Goal: Task Accomplishment & Management: Manage account settings

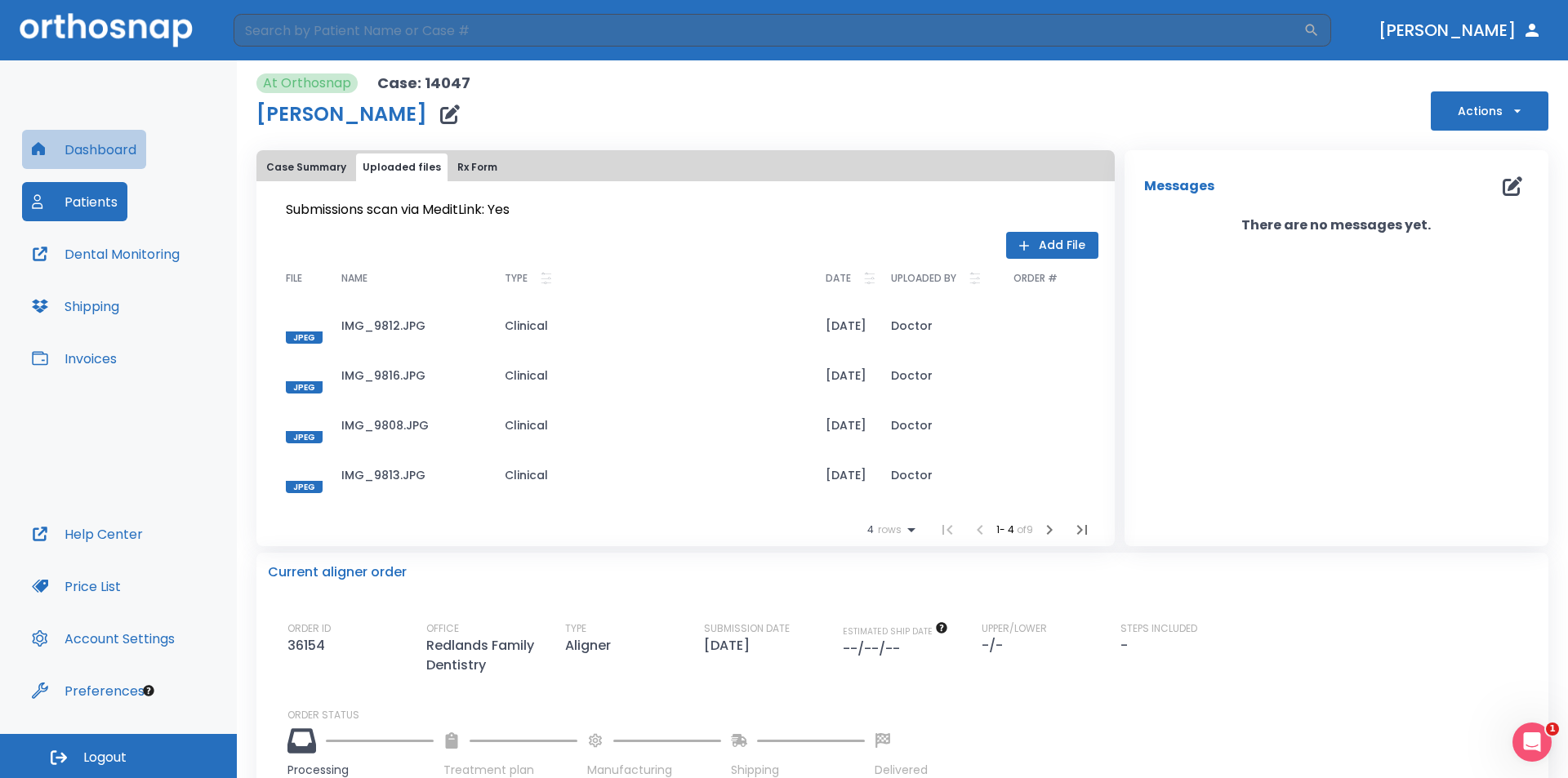
click at [73, 151] on button "Dashboard" at bounding box center [84, 149] width 124 height 39
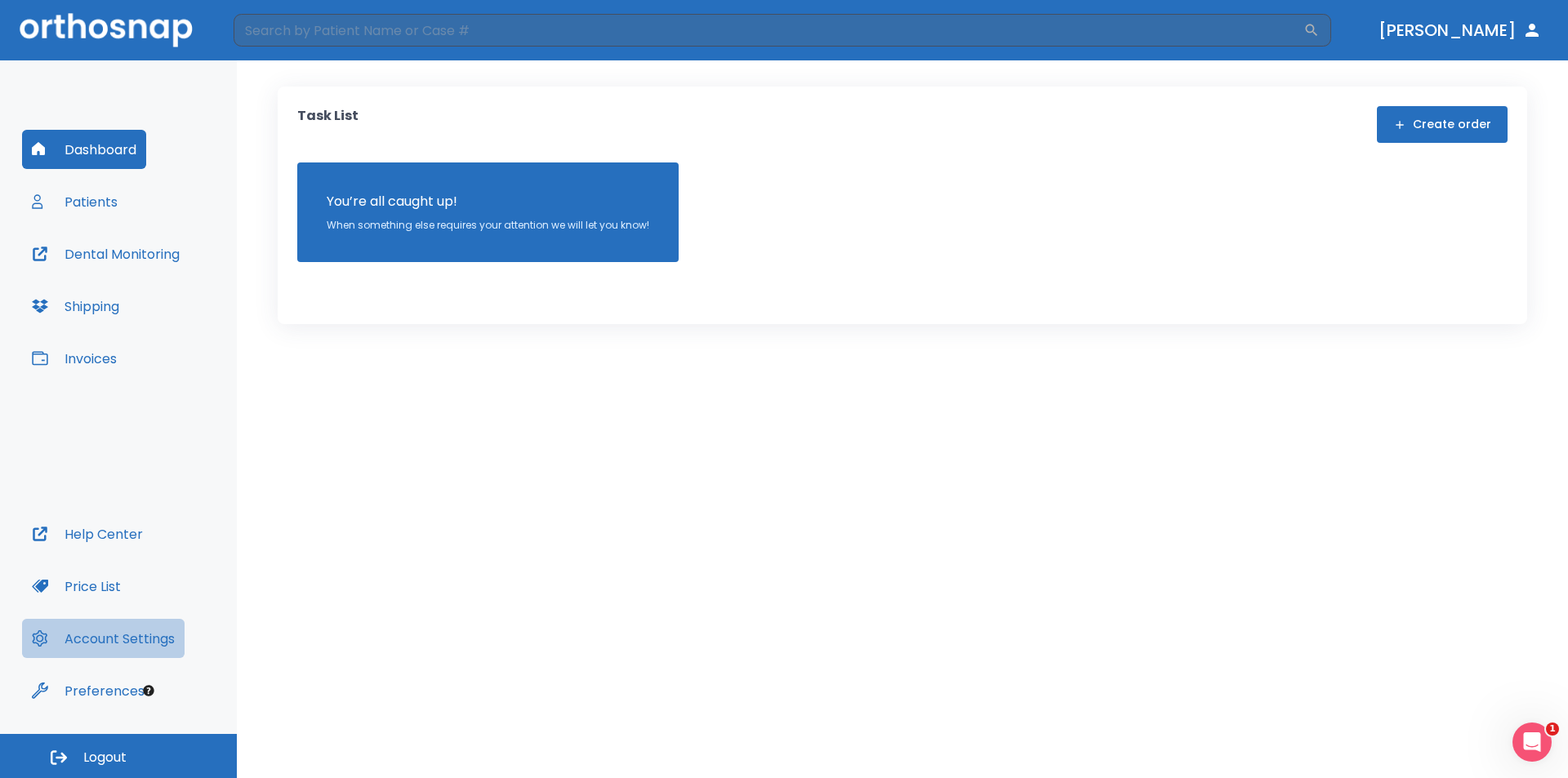
click at [102, 641] on button "Account Settings" at bounding box center [103, 638] width 162 height 39
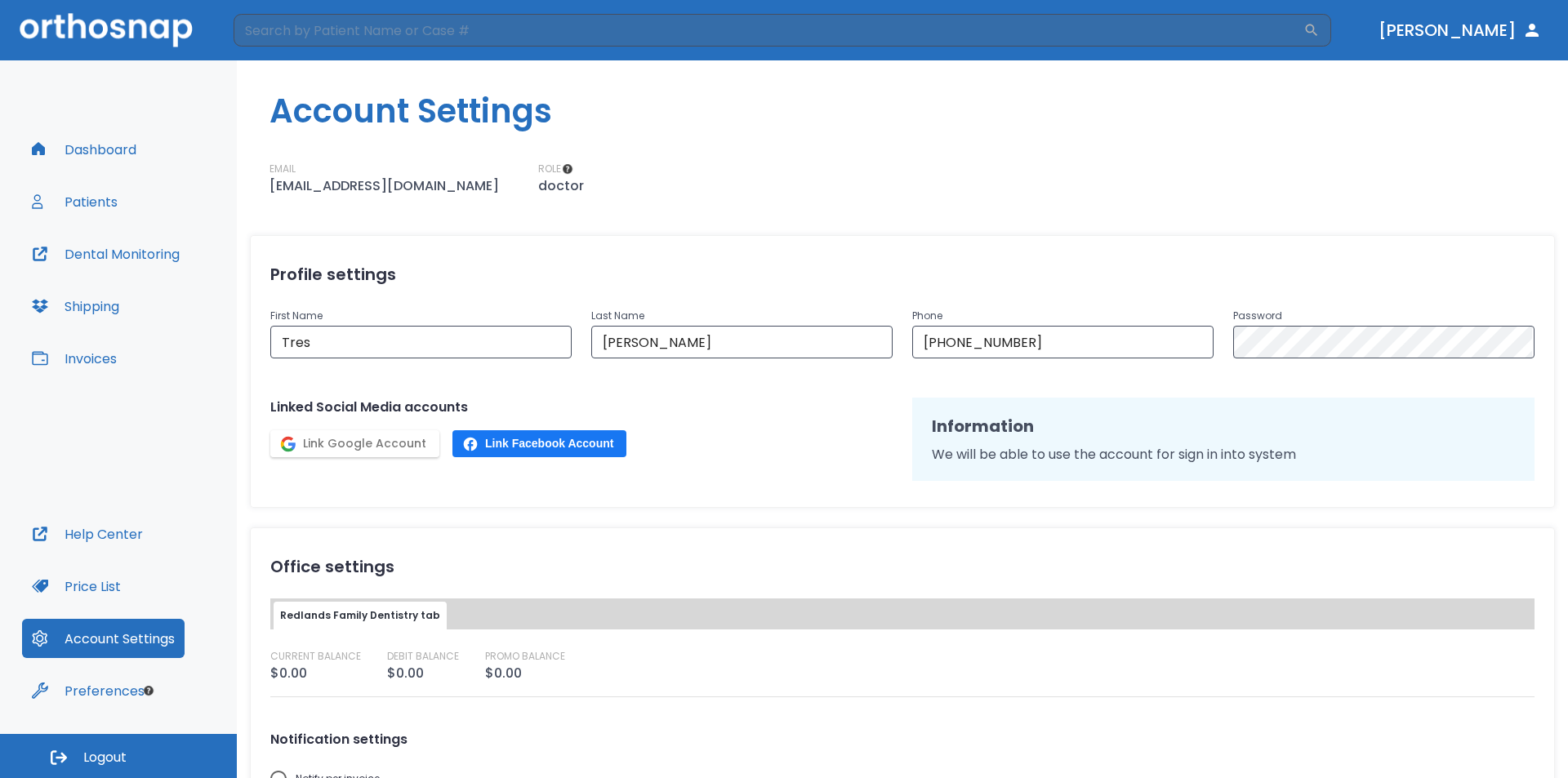
click at [92, 581] on button "Price List" at bounding box center [76, 585] width 109 height 39
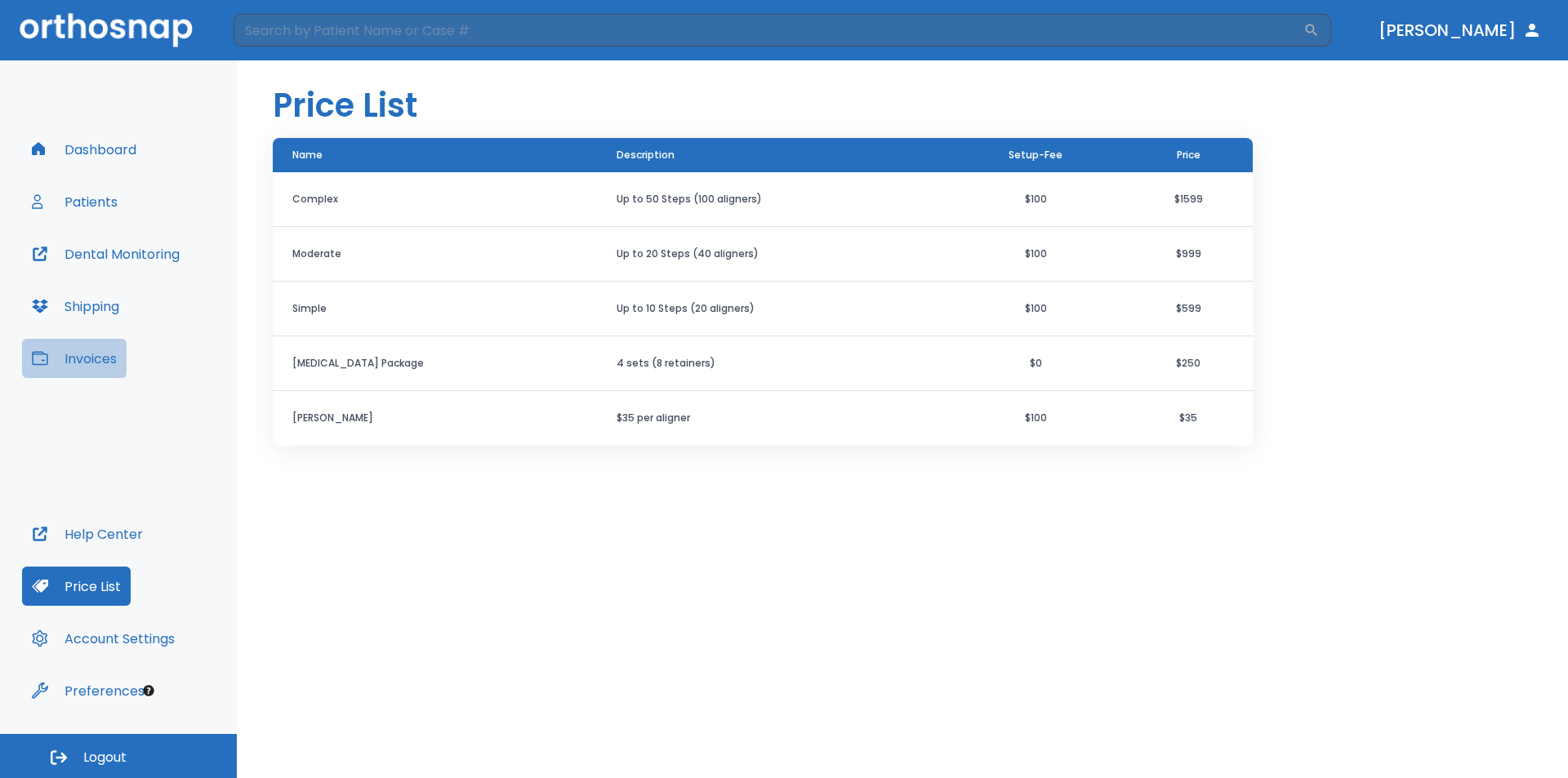
click at [98, 360] on button "Invoices" at bounding box center [74, 358] width 105 height 39
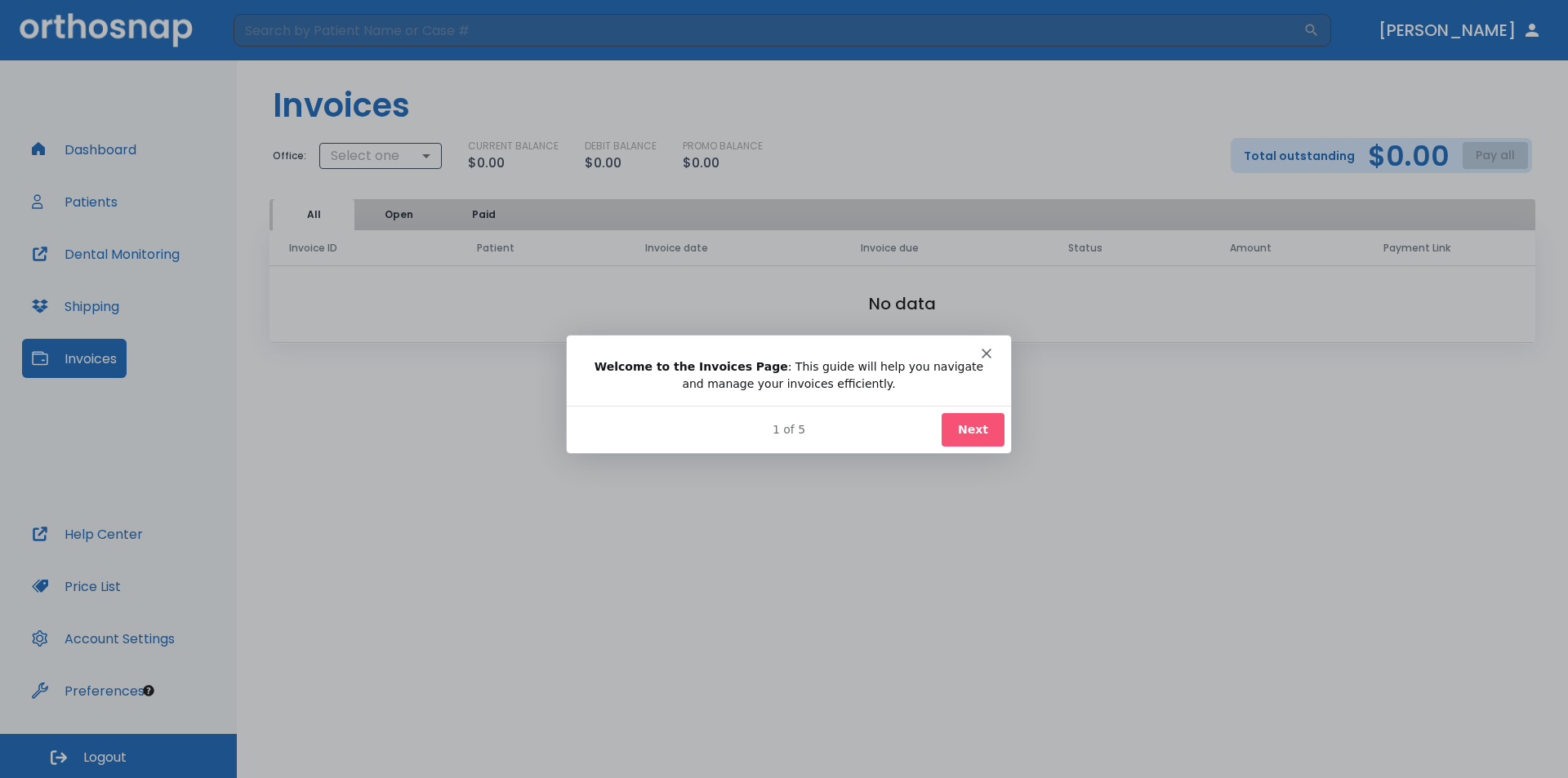
click at [980, 349] on div "Intercom messenger" at bounding box center [788, 345] width 444 height 23
click at [993, 349] on div "Intercom messenger" at bounding box center [788, 345] width 444 height 23
click at [980, 355] on div "Intercom messenger" at bounding box center [788, 345] width 444 height 23
click at [982, 428] on button "Next" at bounding box center [972, 428] width 63 height 33
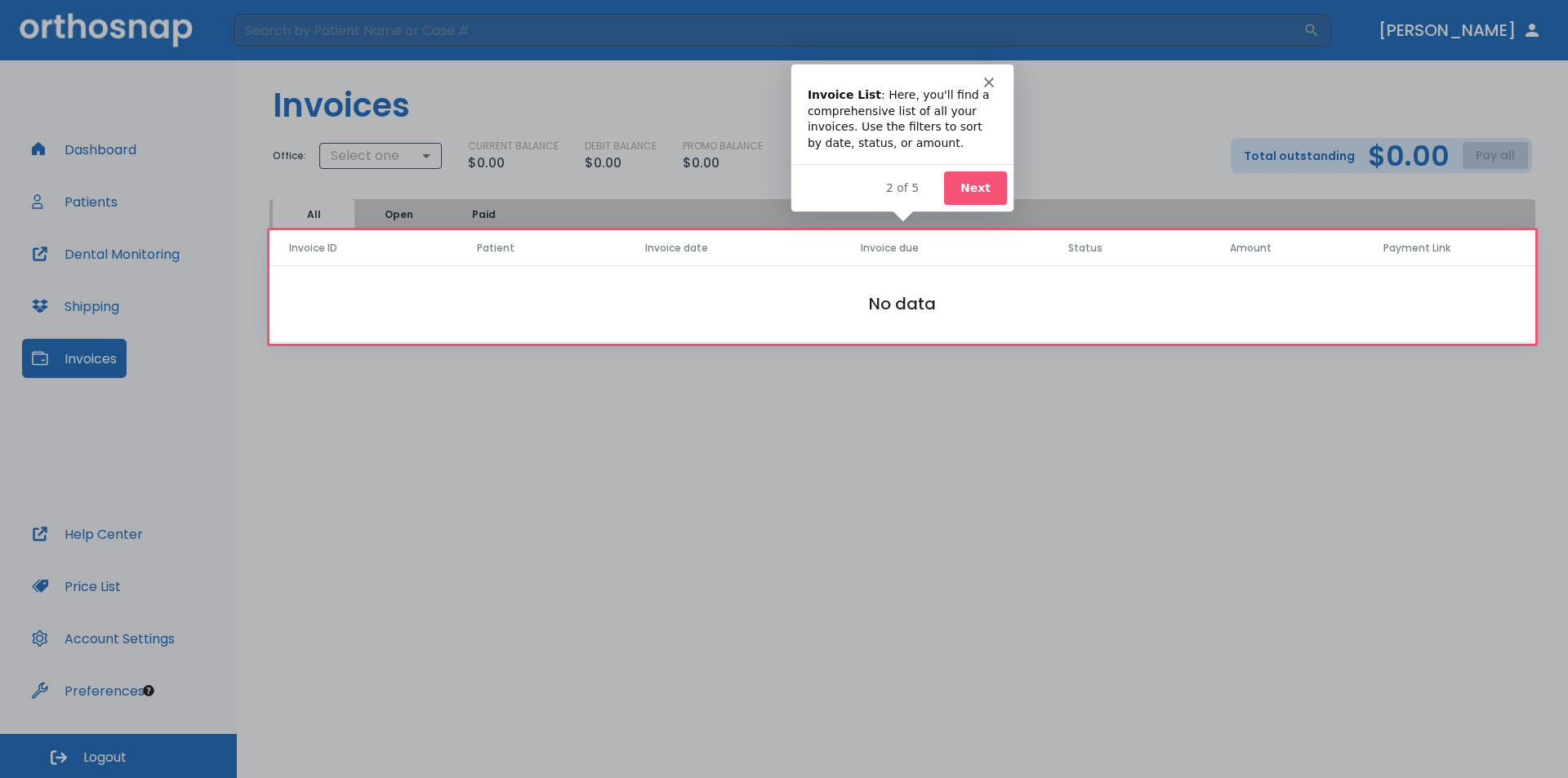
click at [997, 189] on button "Next" at bounding box center [975, 187] width 63 height 33
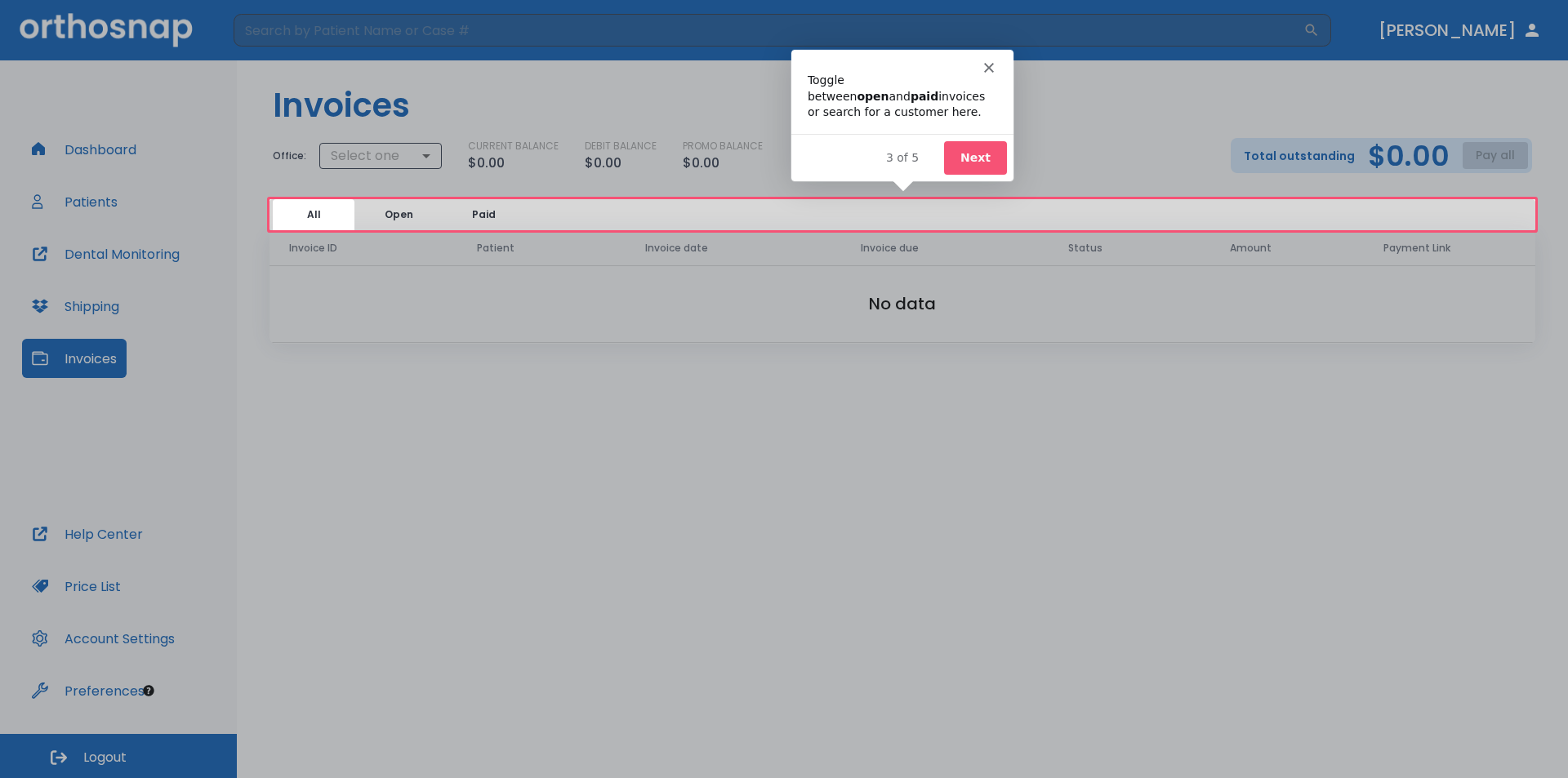
click at [987, 65] on polygon "Close" at bounding box center [988, 66] width 10 height 10
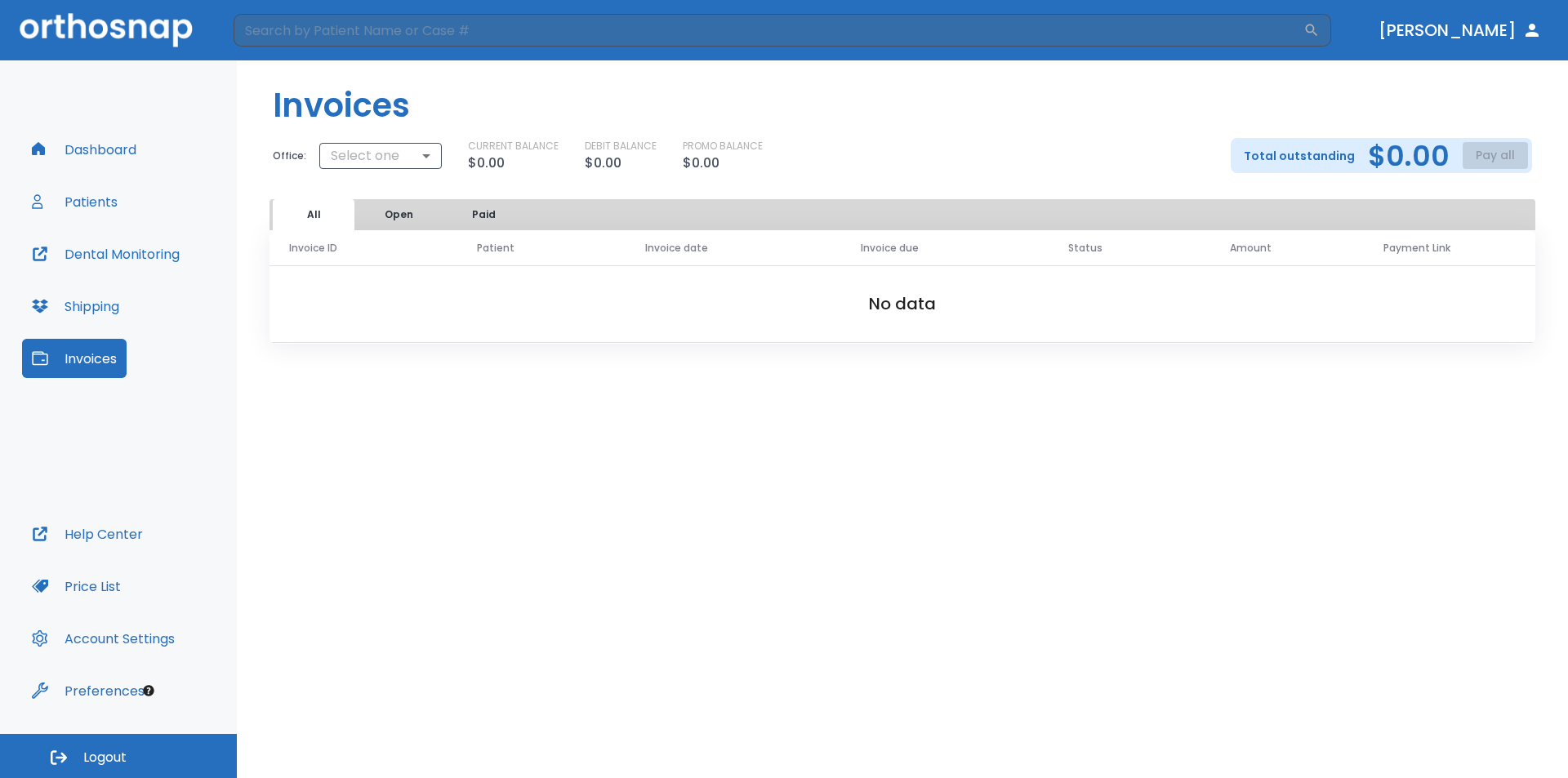
click at [107, 199] on button "Patients" at bounding box center [74, 201] width 105 height 39
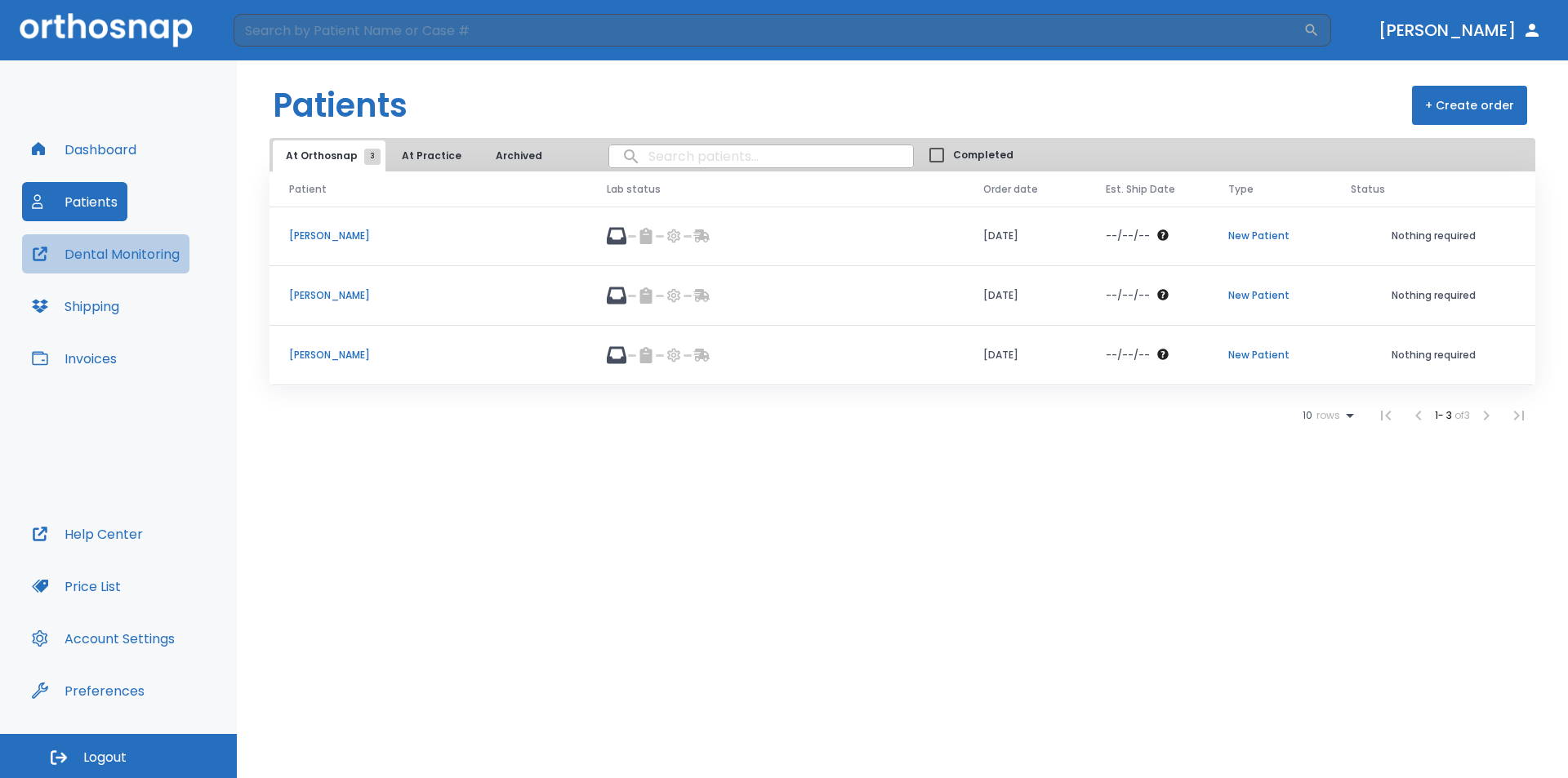
click at [128, 254] on button "Dental Monitoring" at bounding box center [106, 254] width 168 height 39
click at [317, 234] on p "[PERSON_NAME]" at bounding box center [428, 235] width 279 height 14
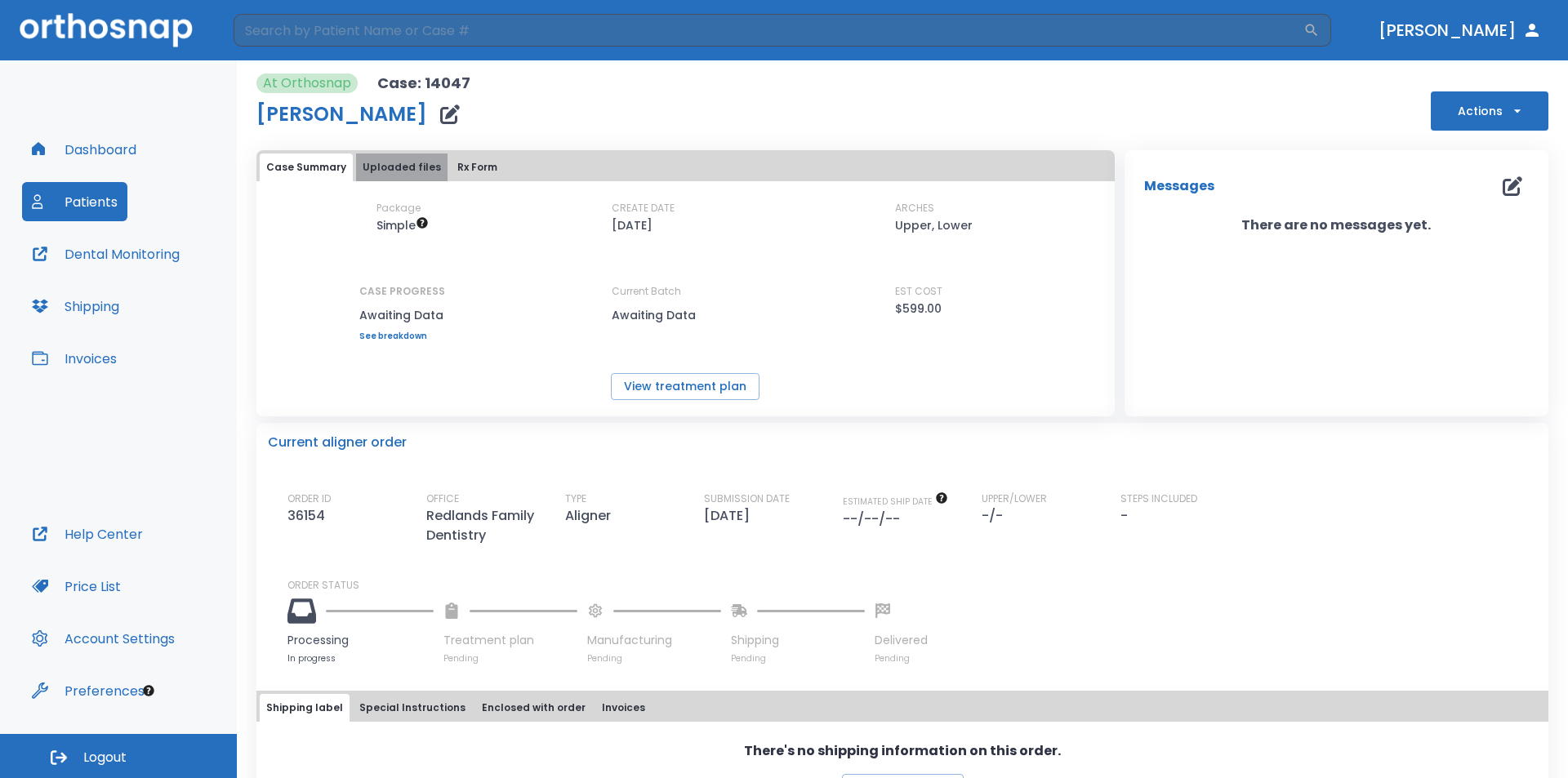
click at [403, 169] on button "Uploaded files" at bounding box center [402, 167] width 92 height 28
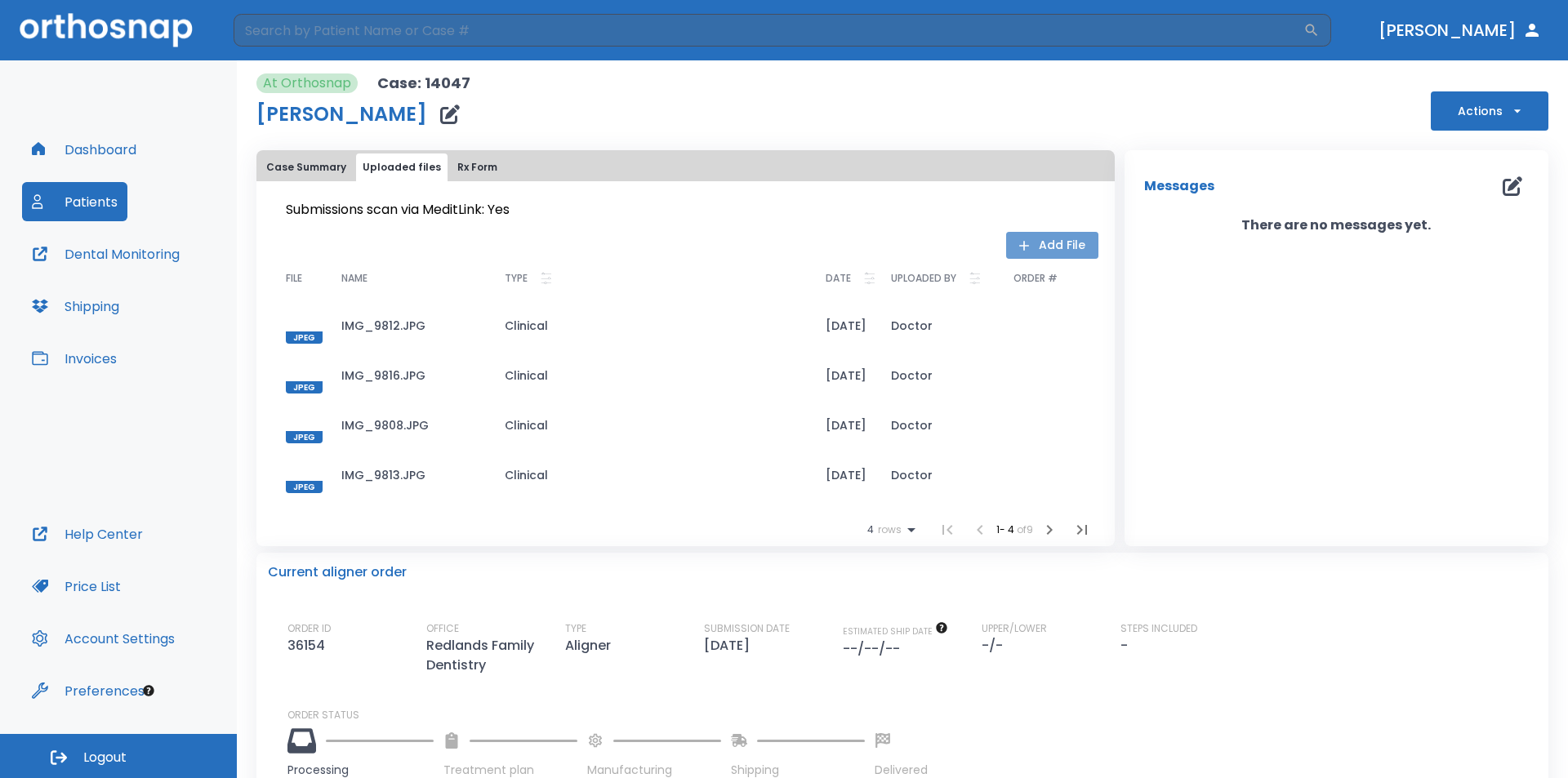
click at [1061, 240] on button "Add File" at bounding box center [1052, 245] width 93 height 27
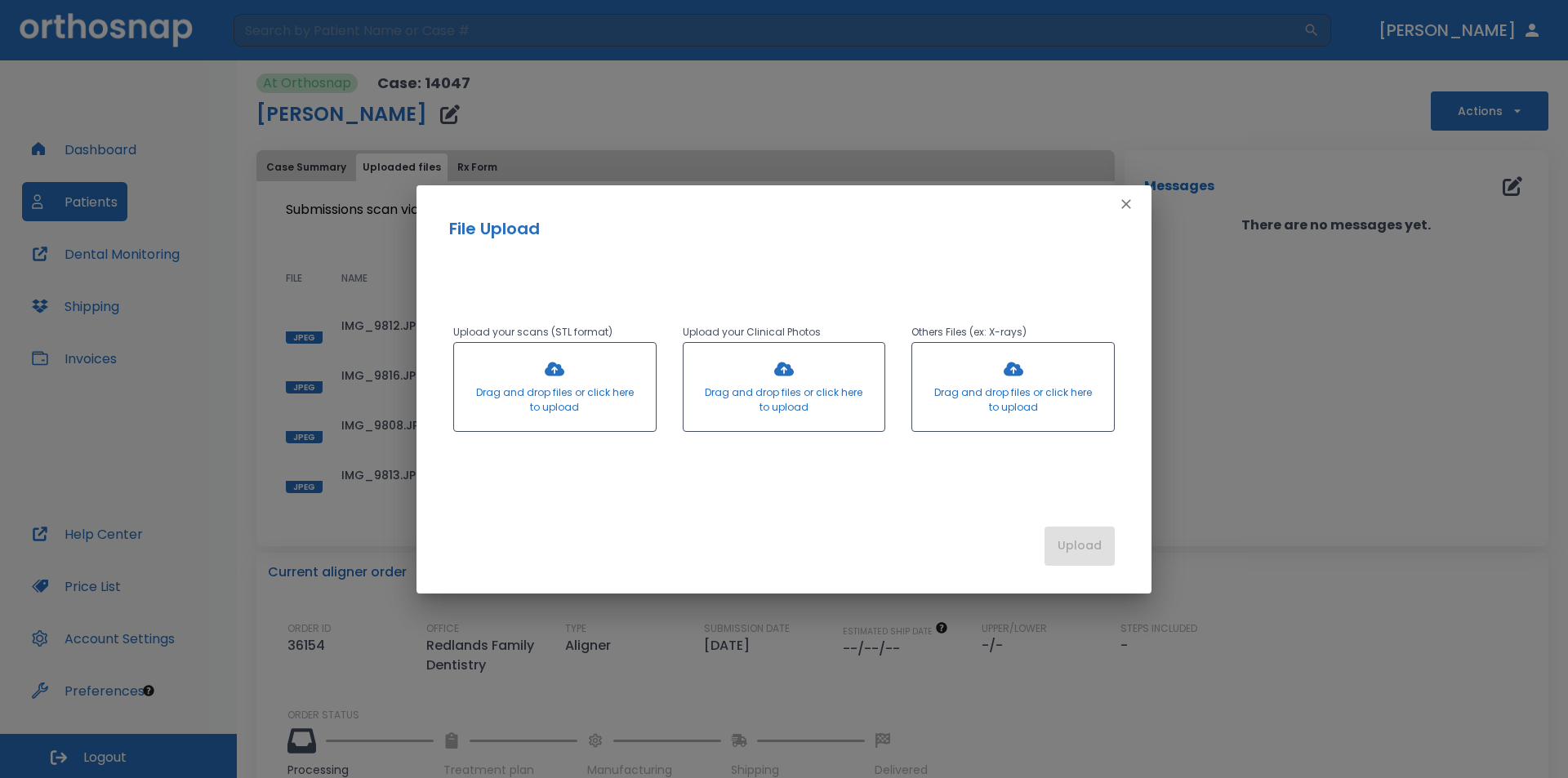
click at [554, 390] on div at bounding box center [555, 387] width 202 height 88
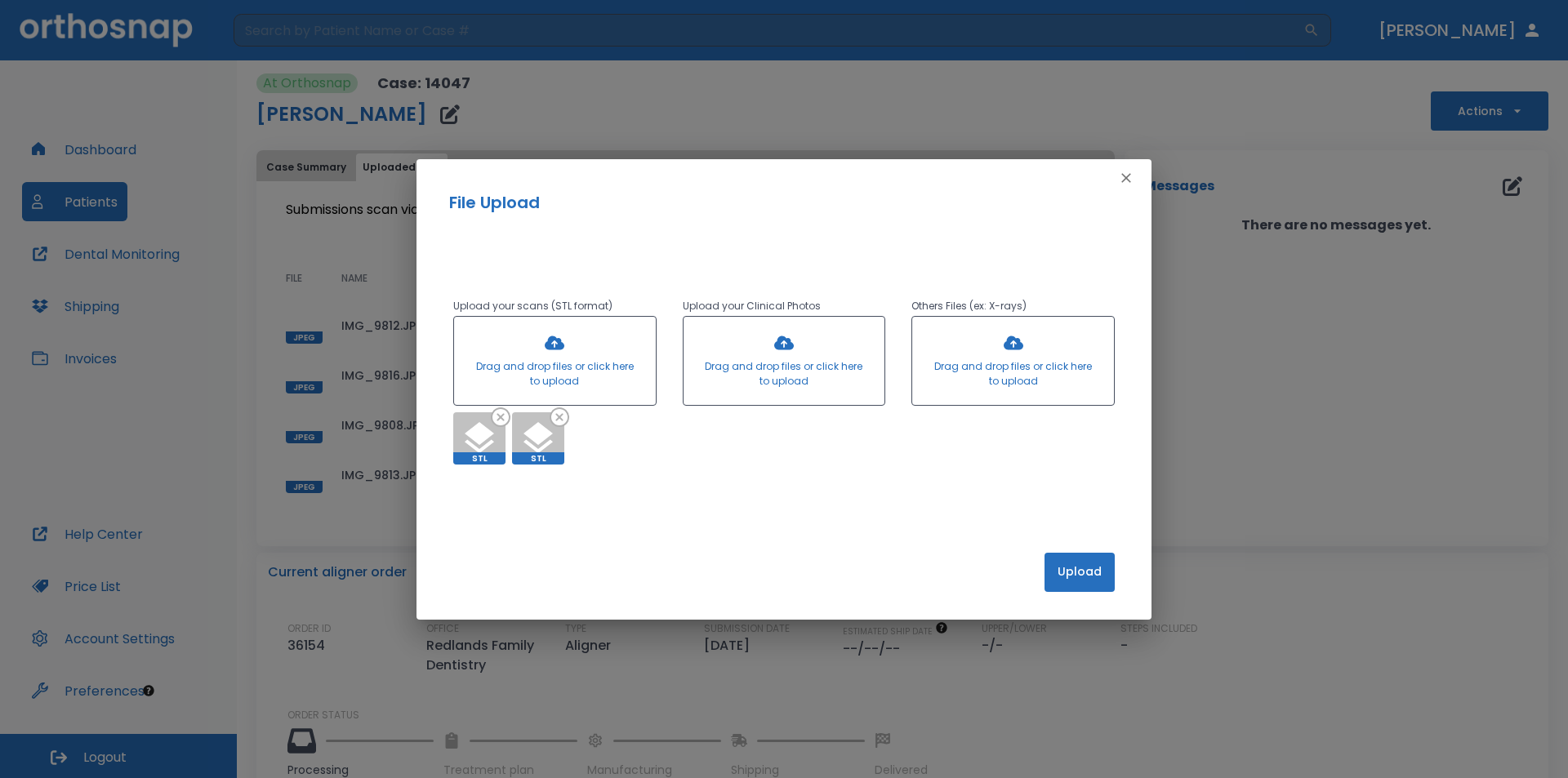
click at [1081, 576] on button "Upload" at bounding box center [1080, 572] width 71 height 39
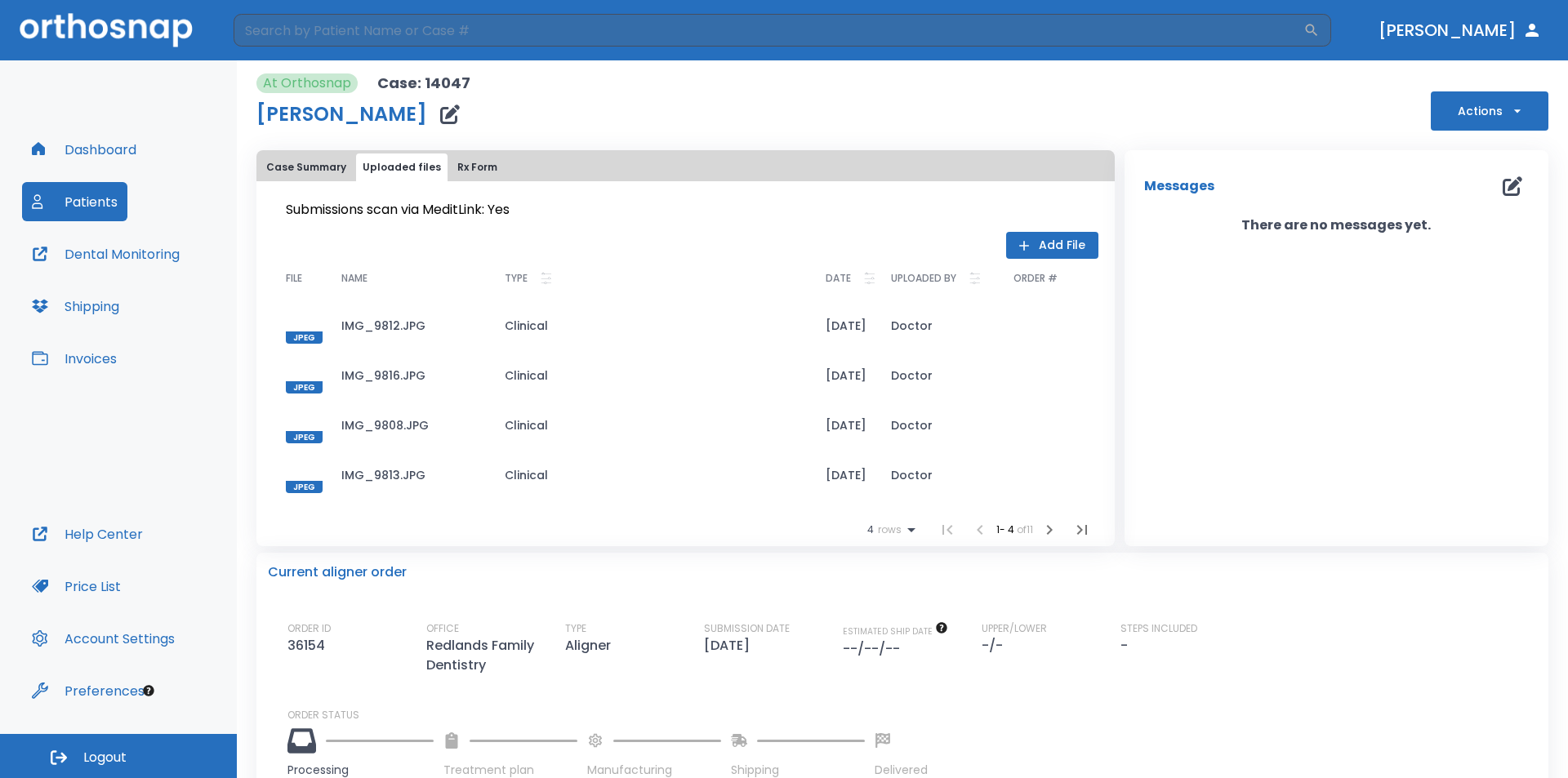
click at [1060, 237] on button "Add File" at bounding box center [1052, 245] width 93 height 27
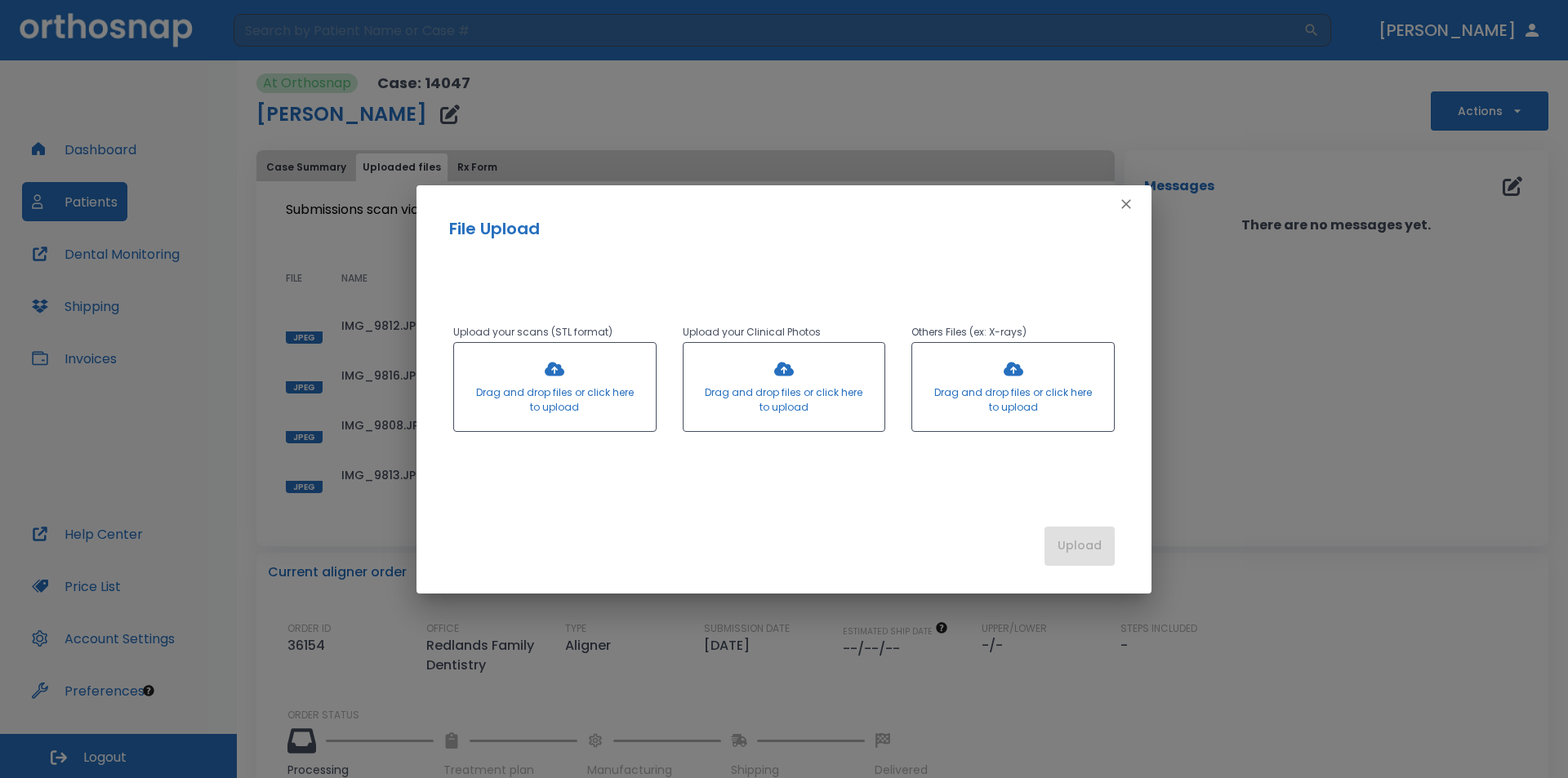
click at [1124, 202] on icon "button" at bounding box center [1125, 204] width 16 height 16
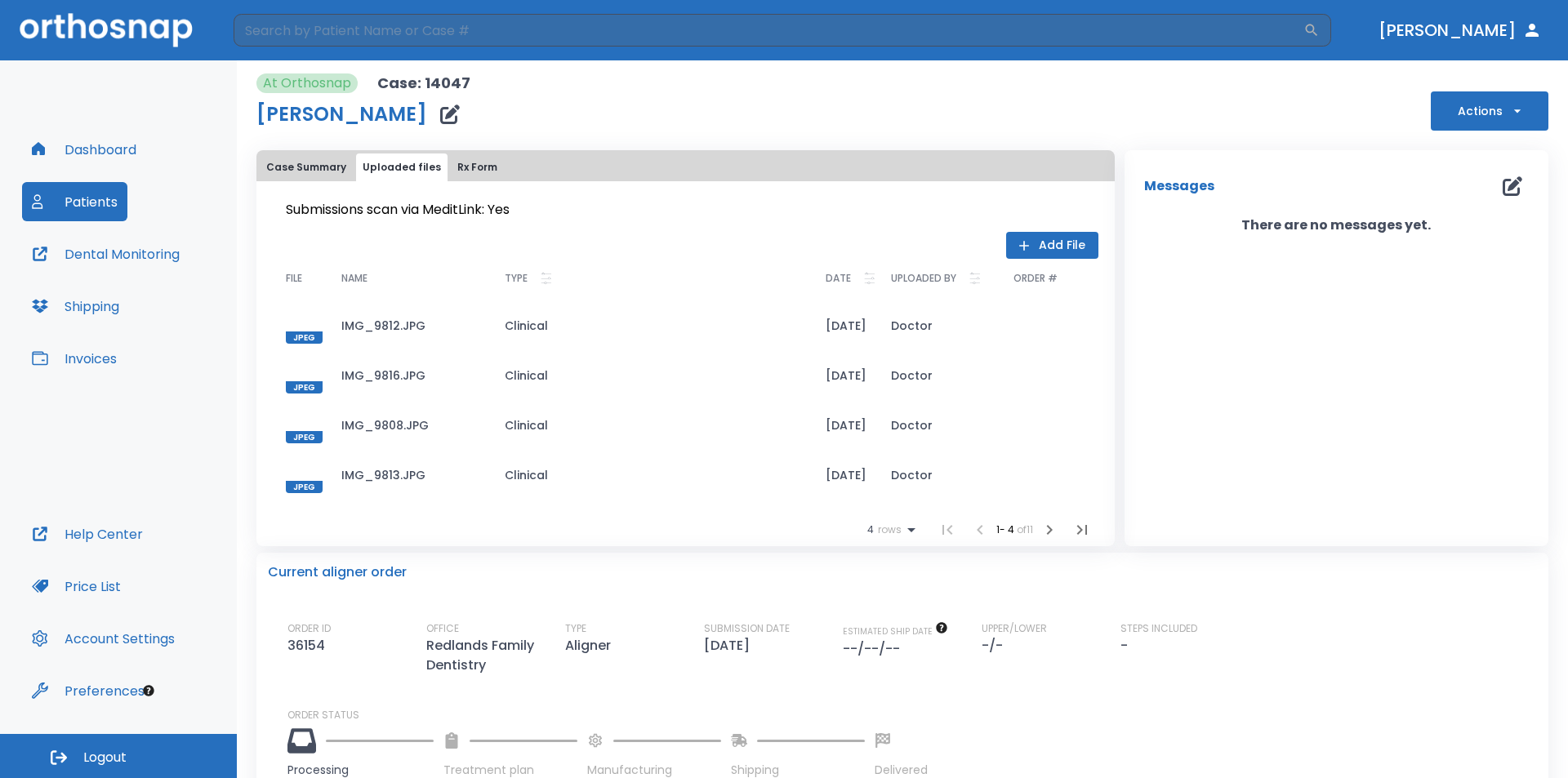
click at [441, 113] on icon "button" at bounding box center [450, 114] width 20 height 20
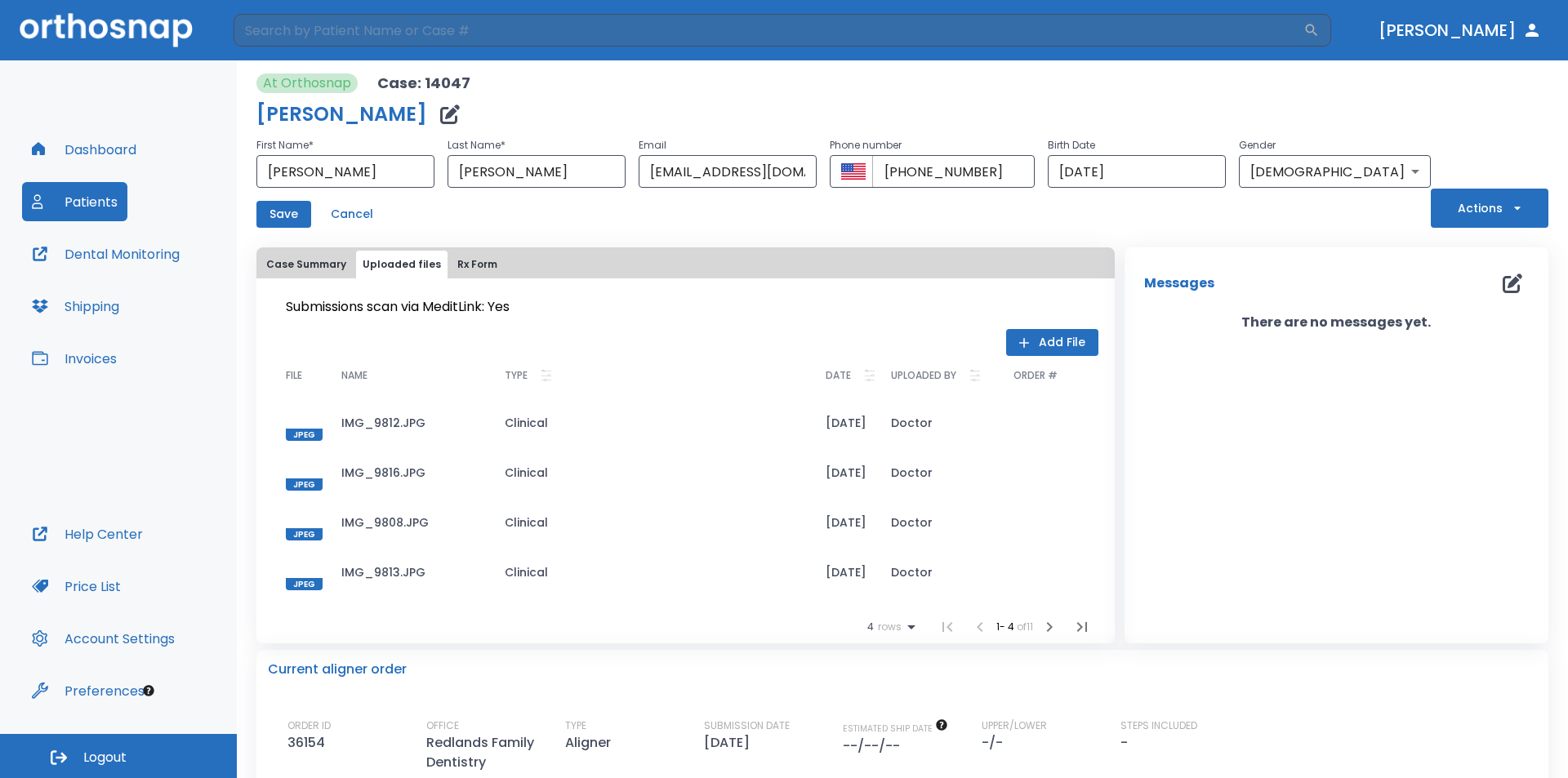
click at [1060, 344] on button "Add File" at bounding box center [1052, 342] width 93 height 27
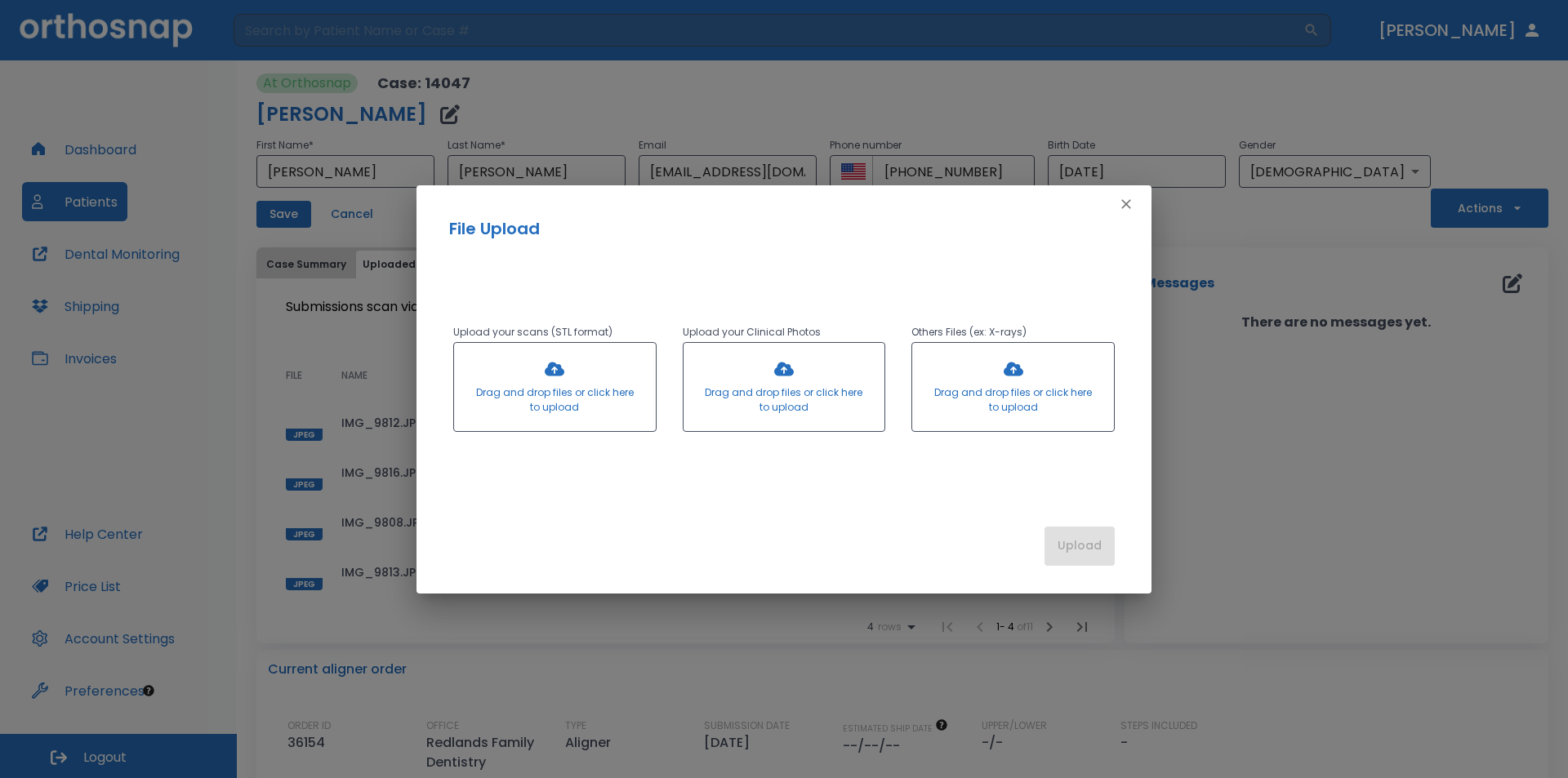
click at [585, 375] on div at bounding box center [555, 387] width 202 height 88
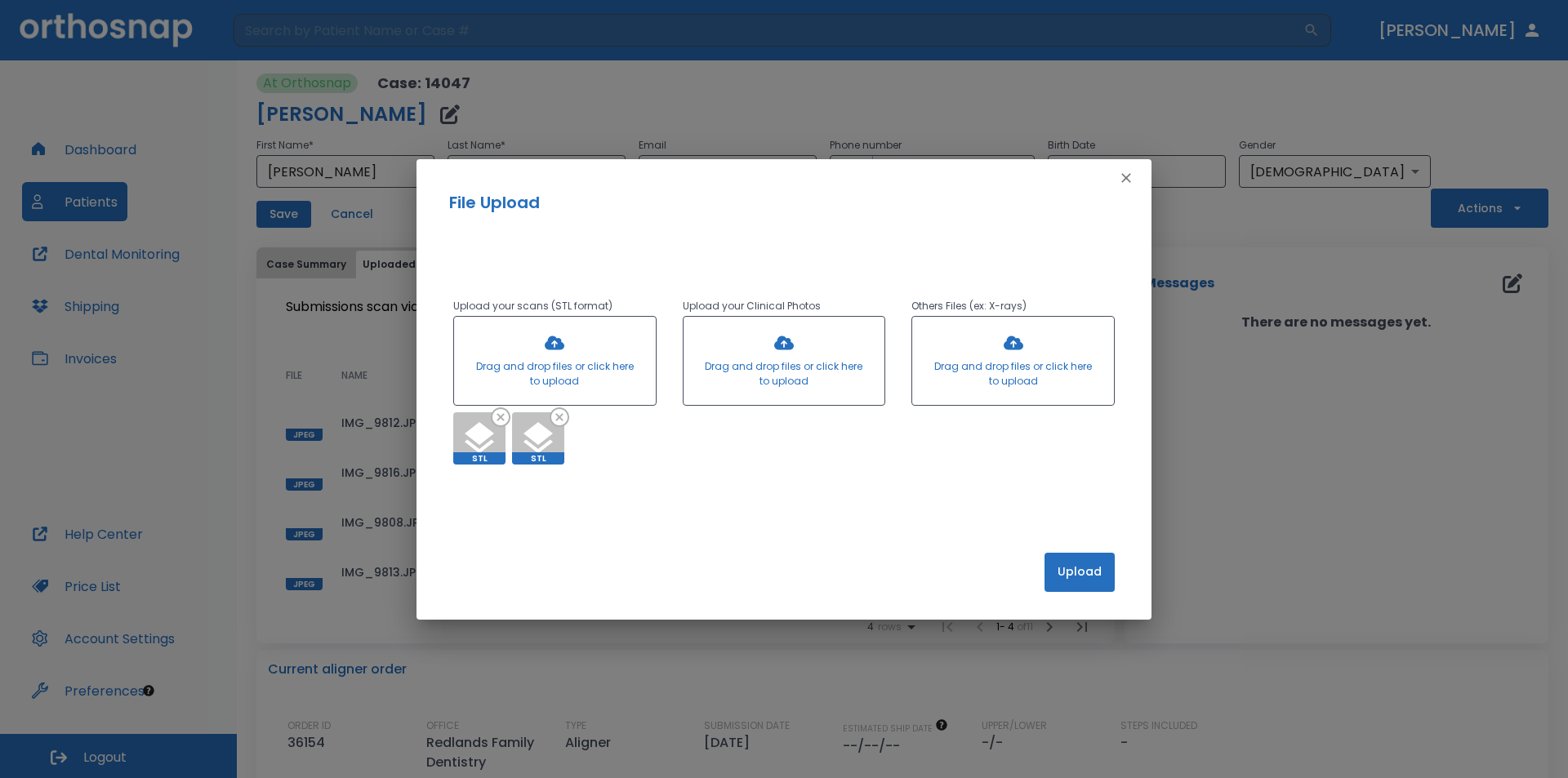
drag, startPoint x: 469, startPoint y: 442, endPoint x: 526, endPoint y: 327, distance: 128.4
click at [526, 327] on div "Drag and drop files or click here to upload STL STL" at bounding box center [554, 390] width 203 height 149
click at [1089, 564] on button "Upload" at bounding box center [1080, 572] width 71 height 39
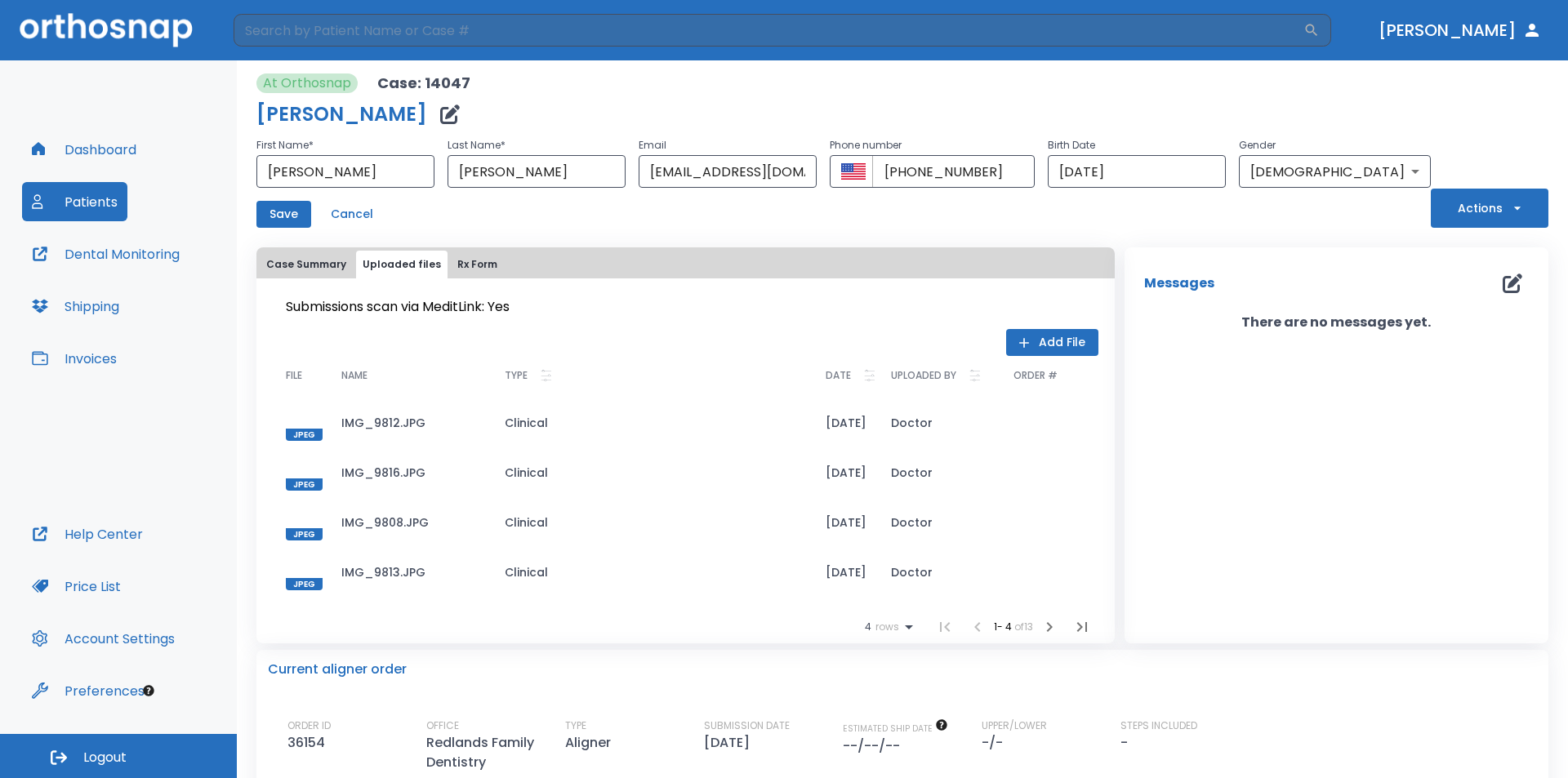
scroll to position [277, 0]
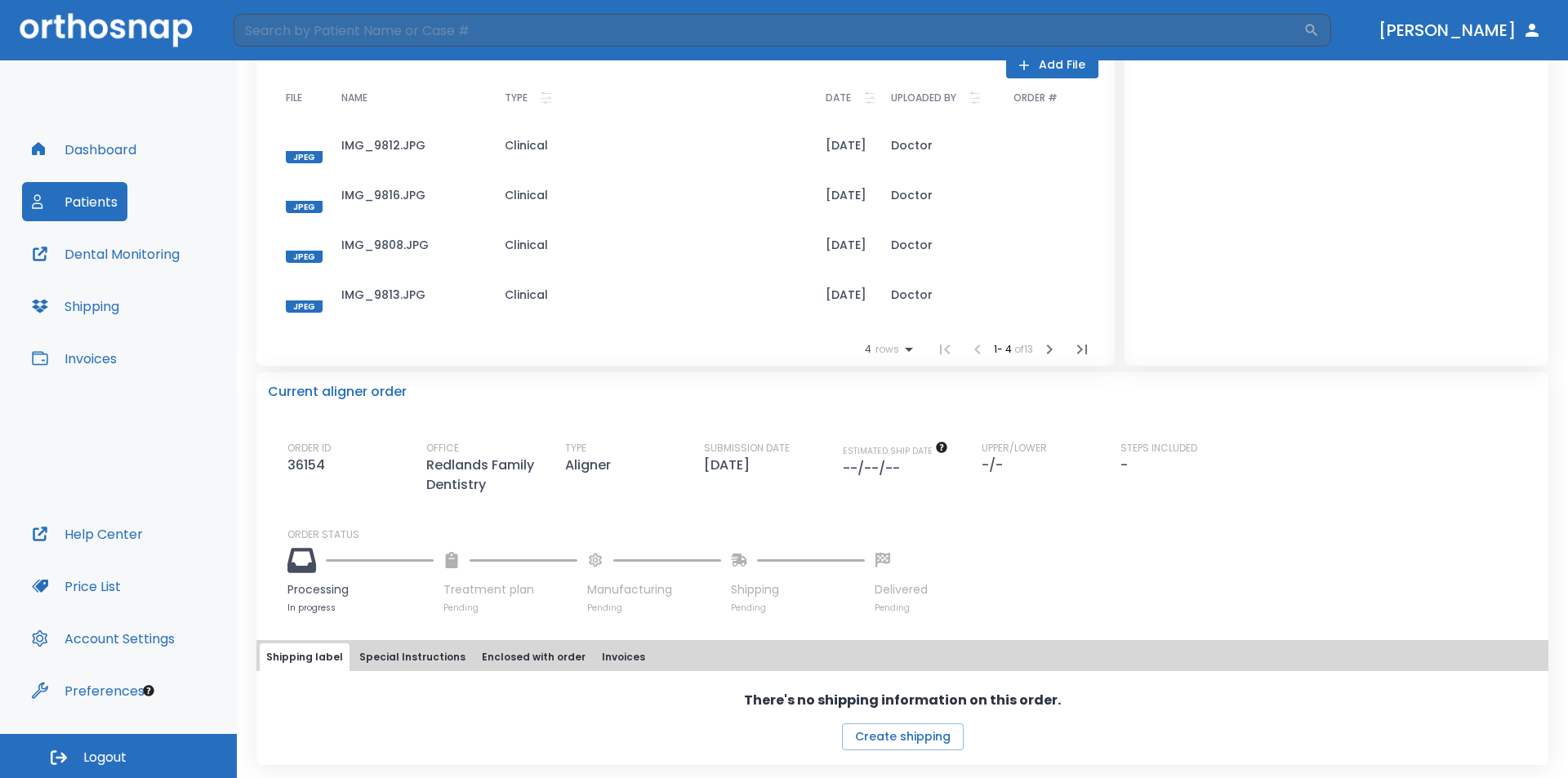
click at [1043, 345] on icon "button" at bounding box center [1049, 349] width 20 height 20
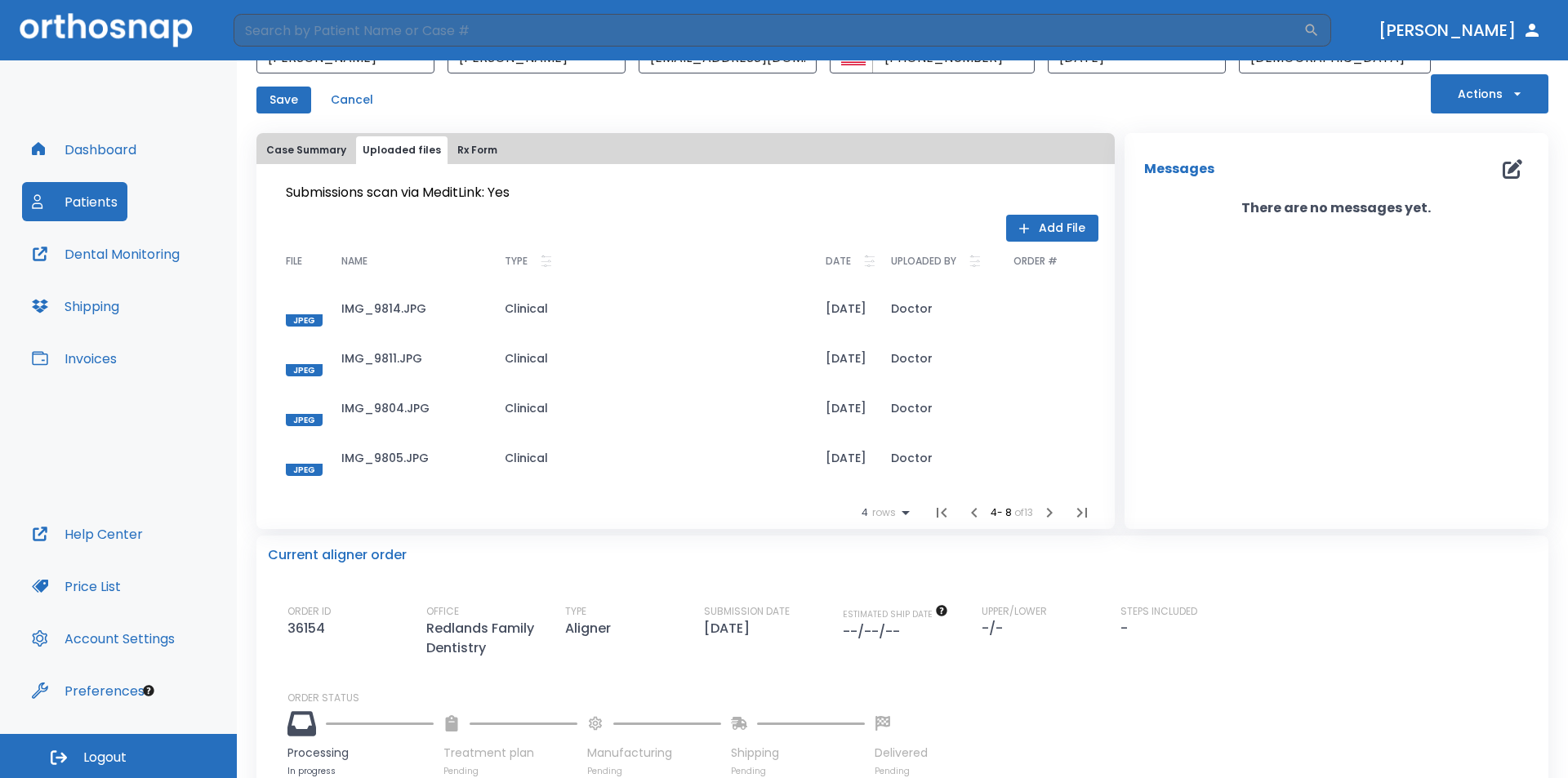
click at [1041, 515] on icon "button" at bounding box center [1049, 512] width 20 height 20
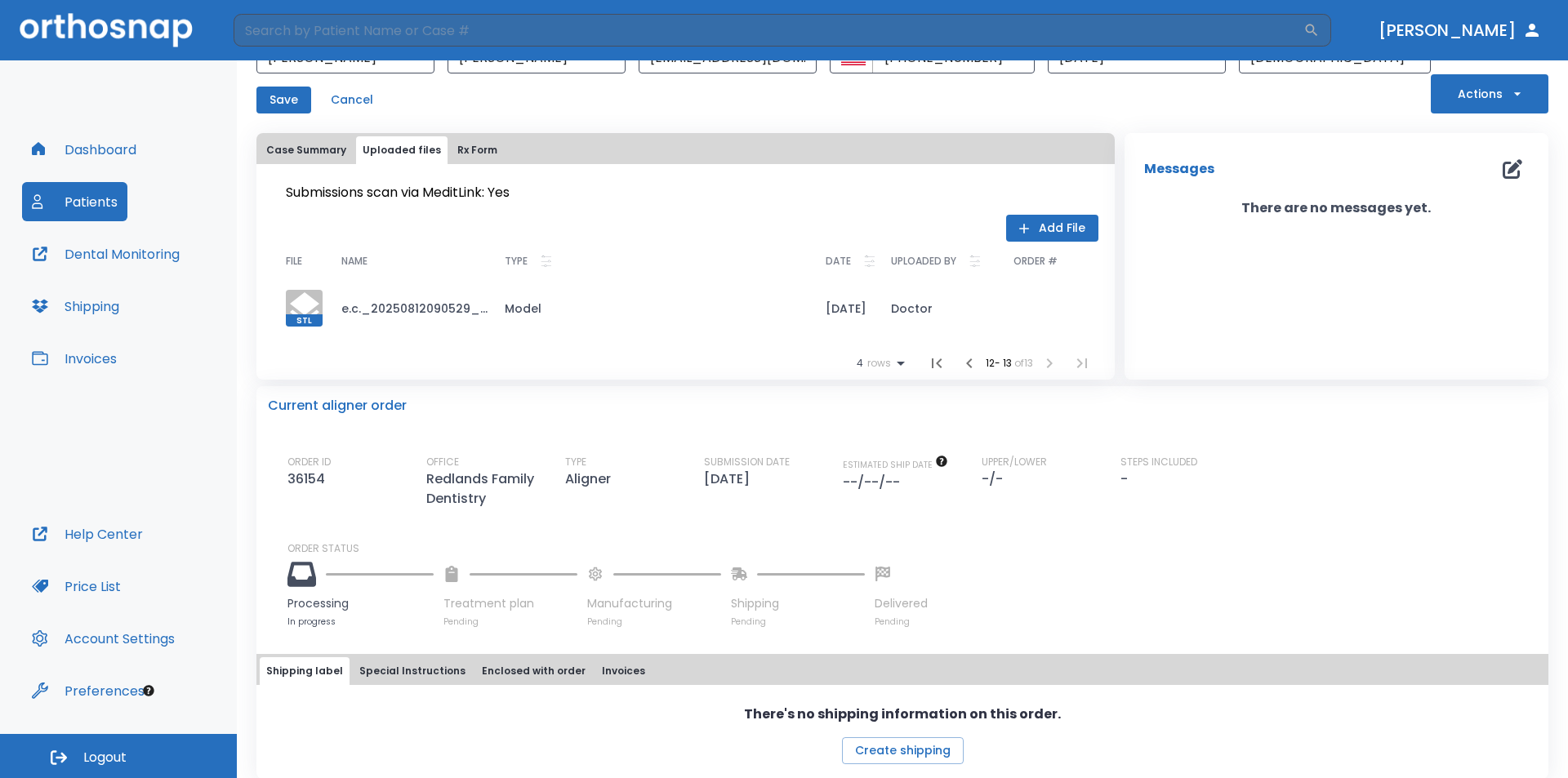
click at [967, 358] on button "button" at bounding box center [969, 363] width 32 height 32
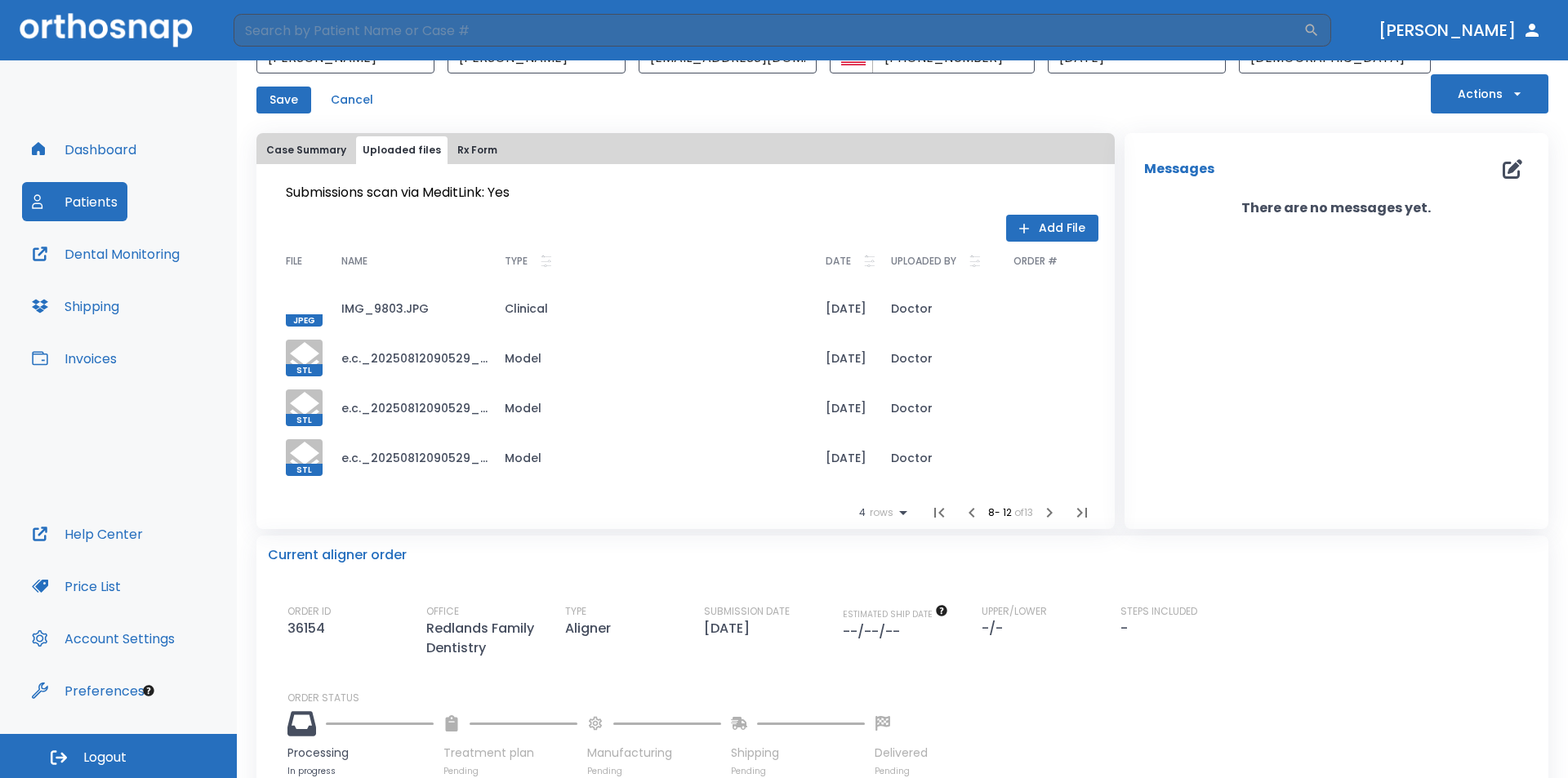
scroll to position [0, 0]
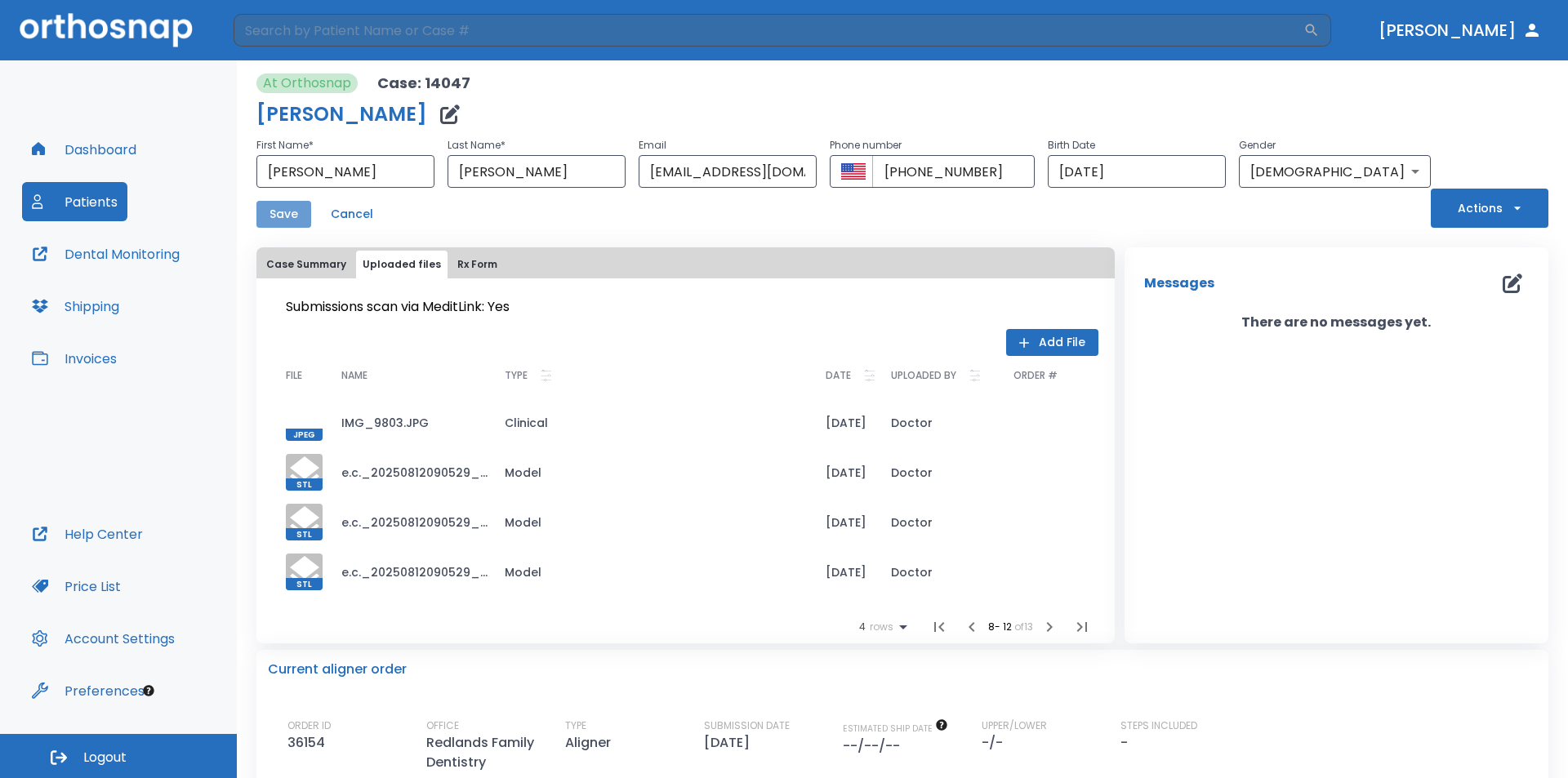
click at [287, 214] on button "Save" at bounding box center [283, 215] width 54 height 27
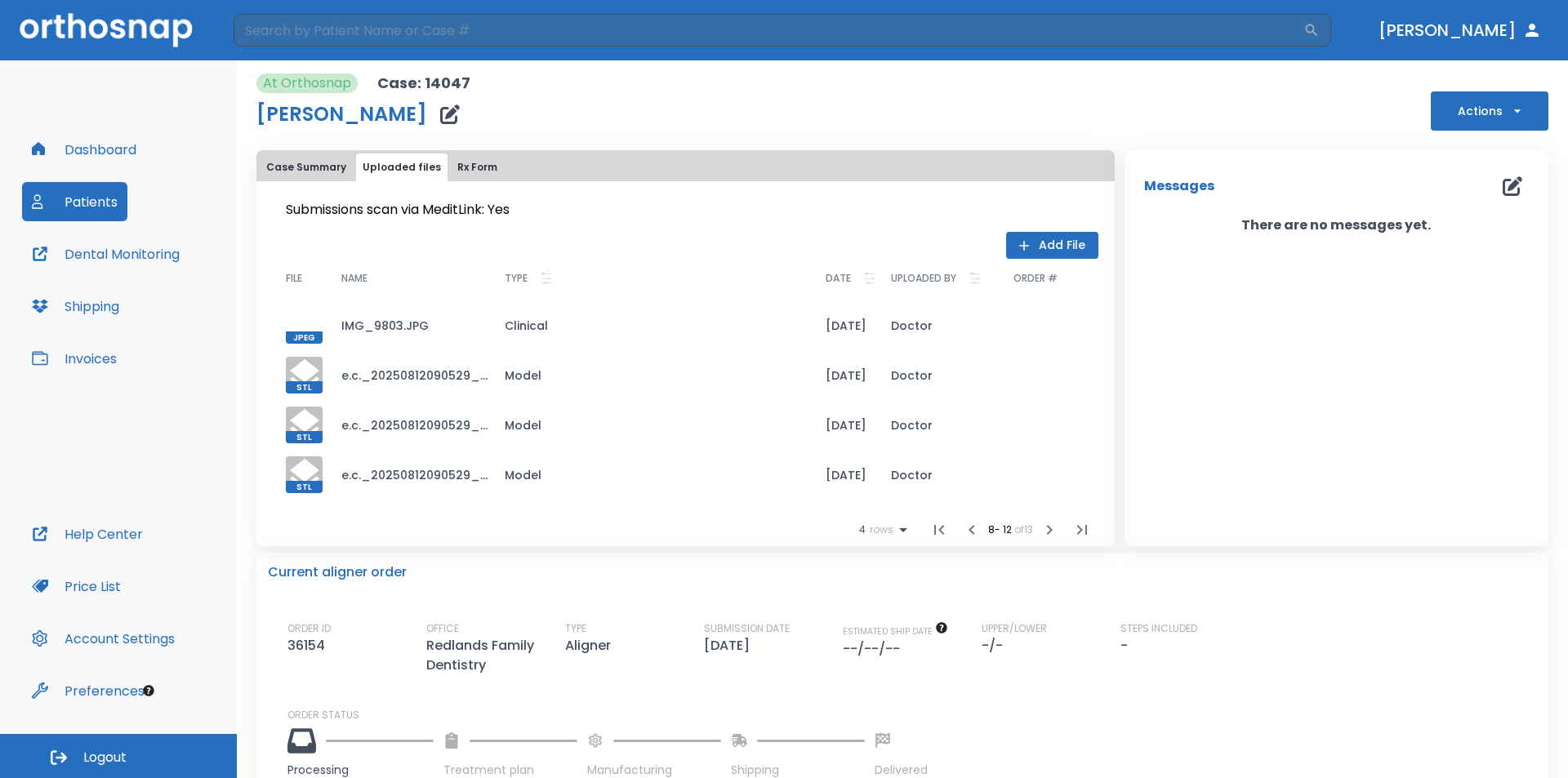
click at [103, 155] on button "Dashboard" at bounding box center [84, 149] width 124 height 39
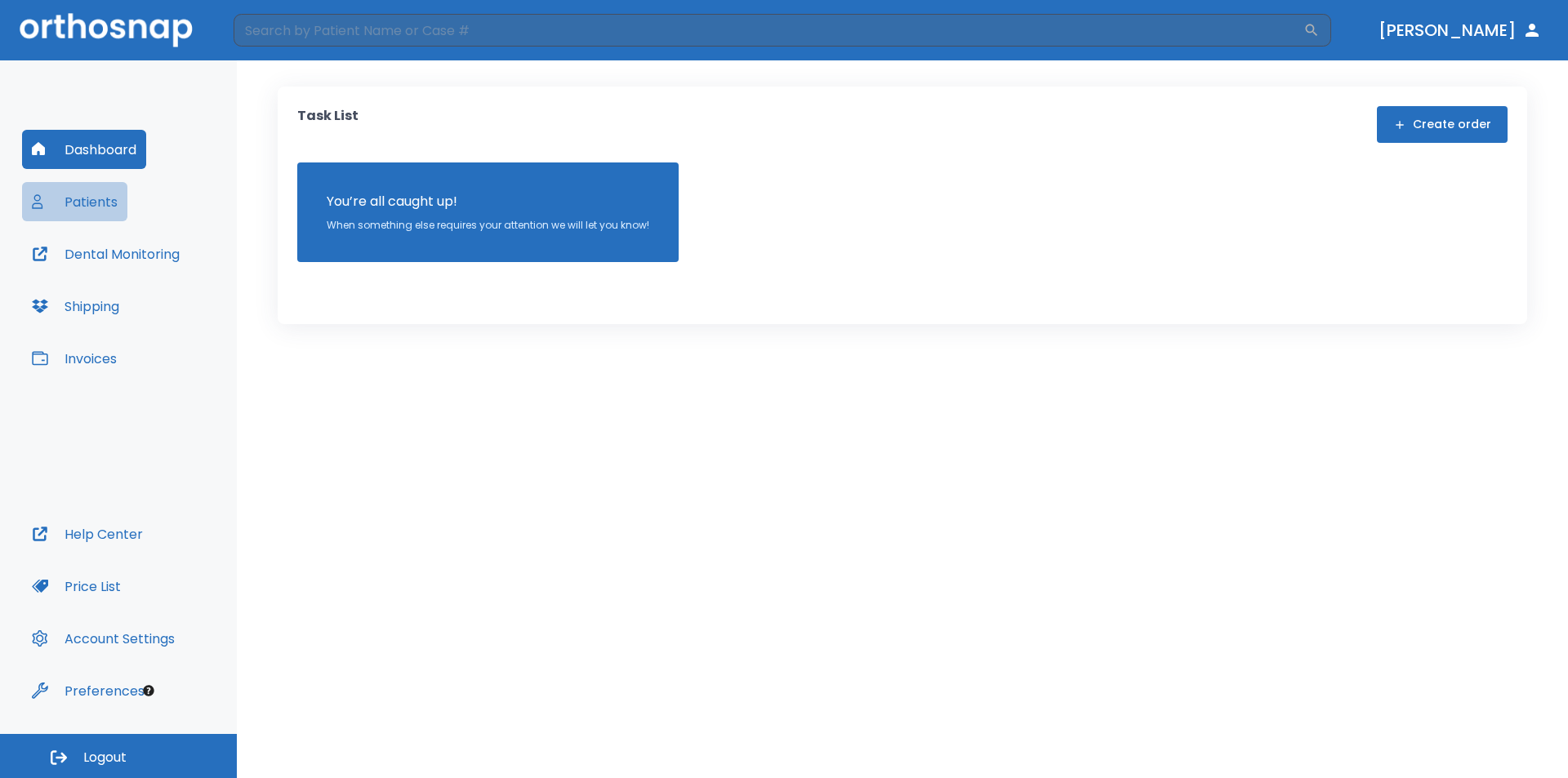
click at [84, 196] on button "Patients" at bounding box center [74, 201] width 105 height 39
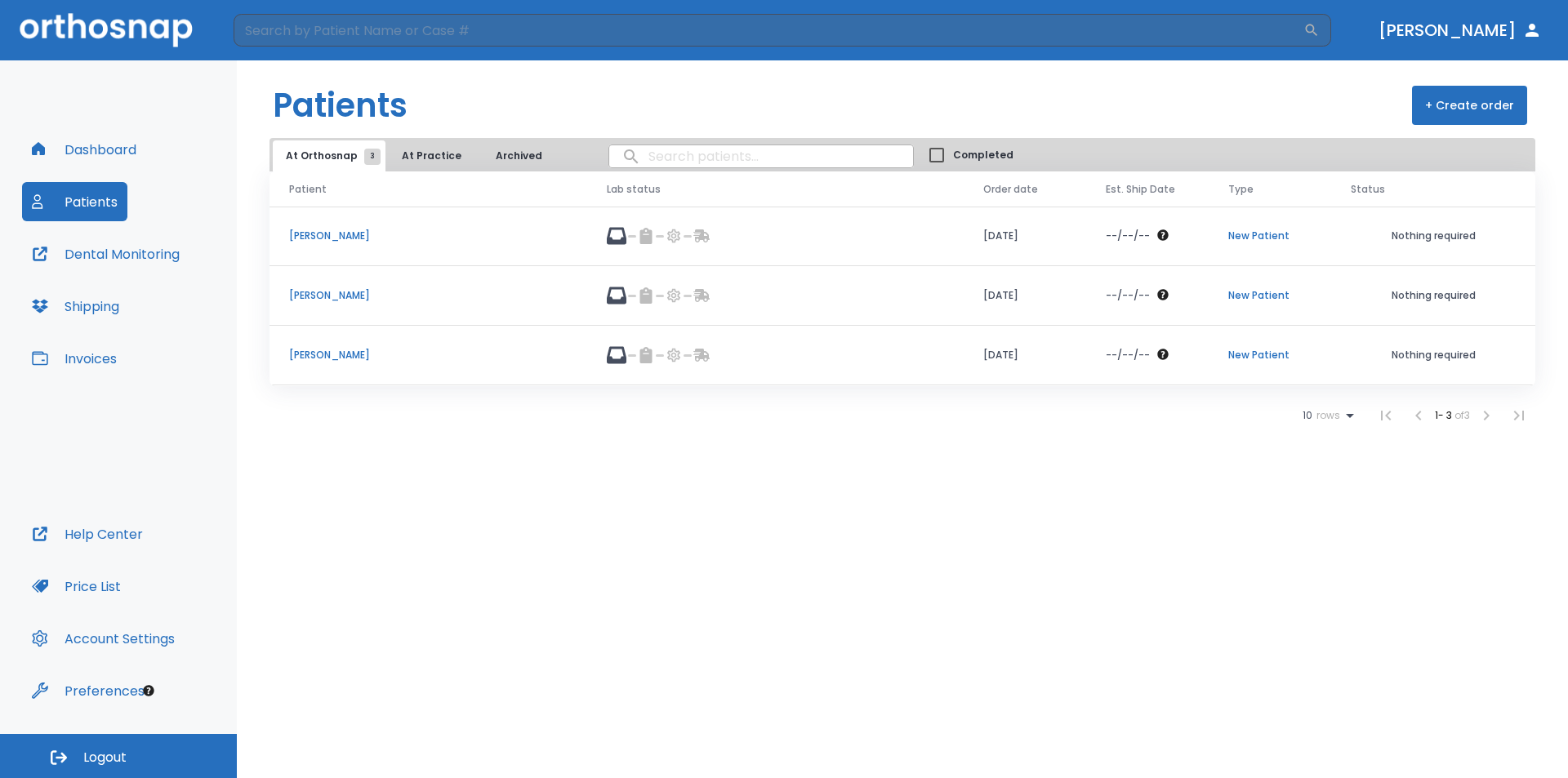
click at [355, 293] on p "[PERSON_NAME]" at bounding box center [428, 295] width 279 height 14
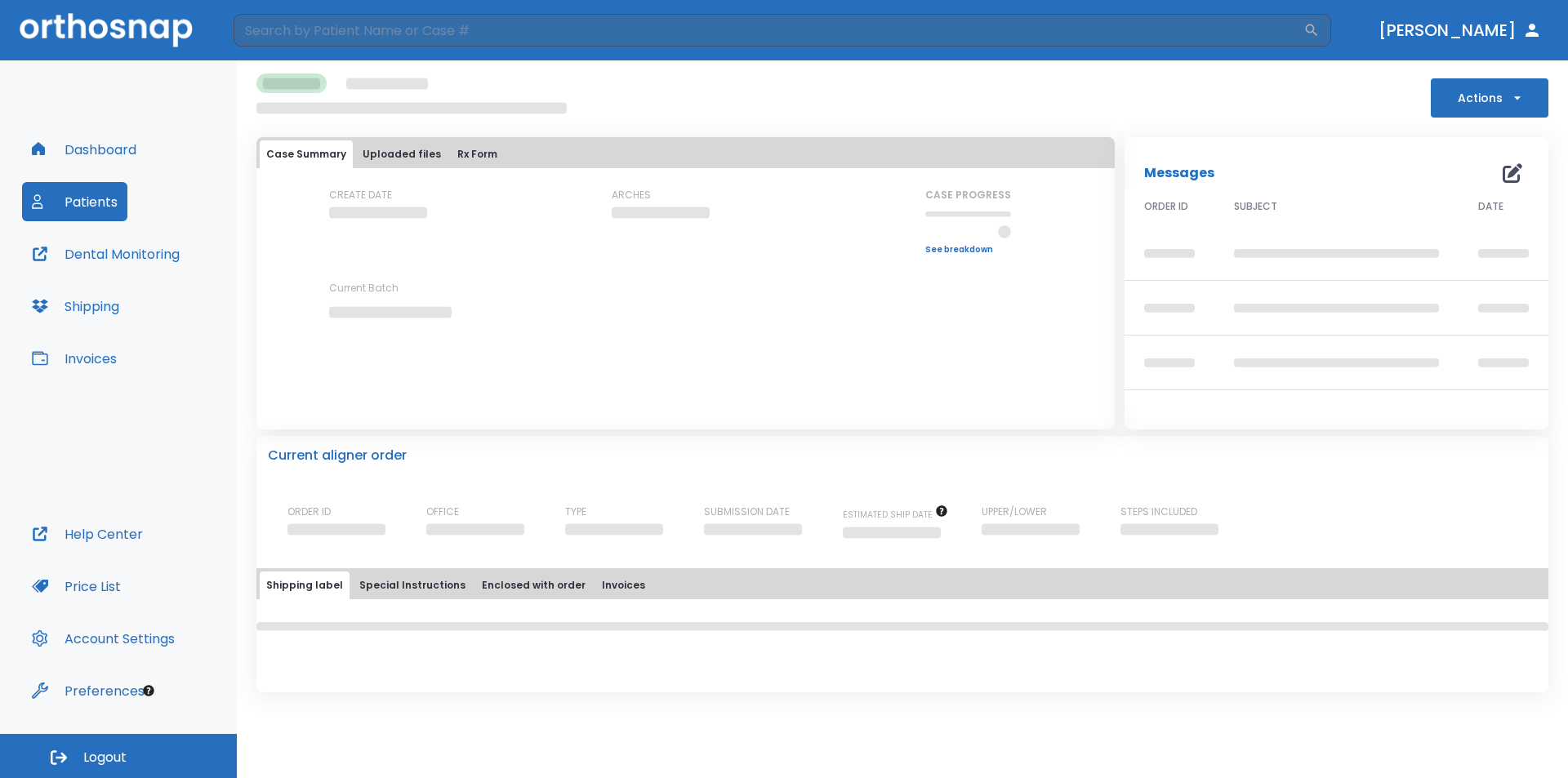
click at [376, 154] on button "Uploaded files" at bounding box center [402, 154] width 92 height 28
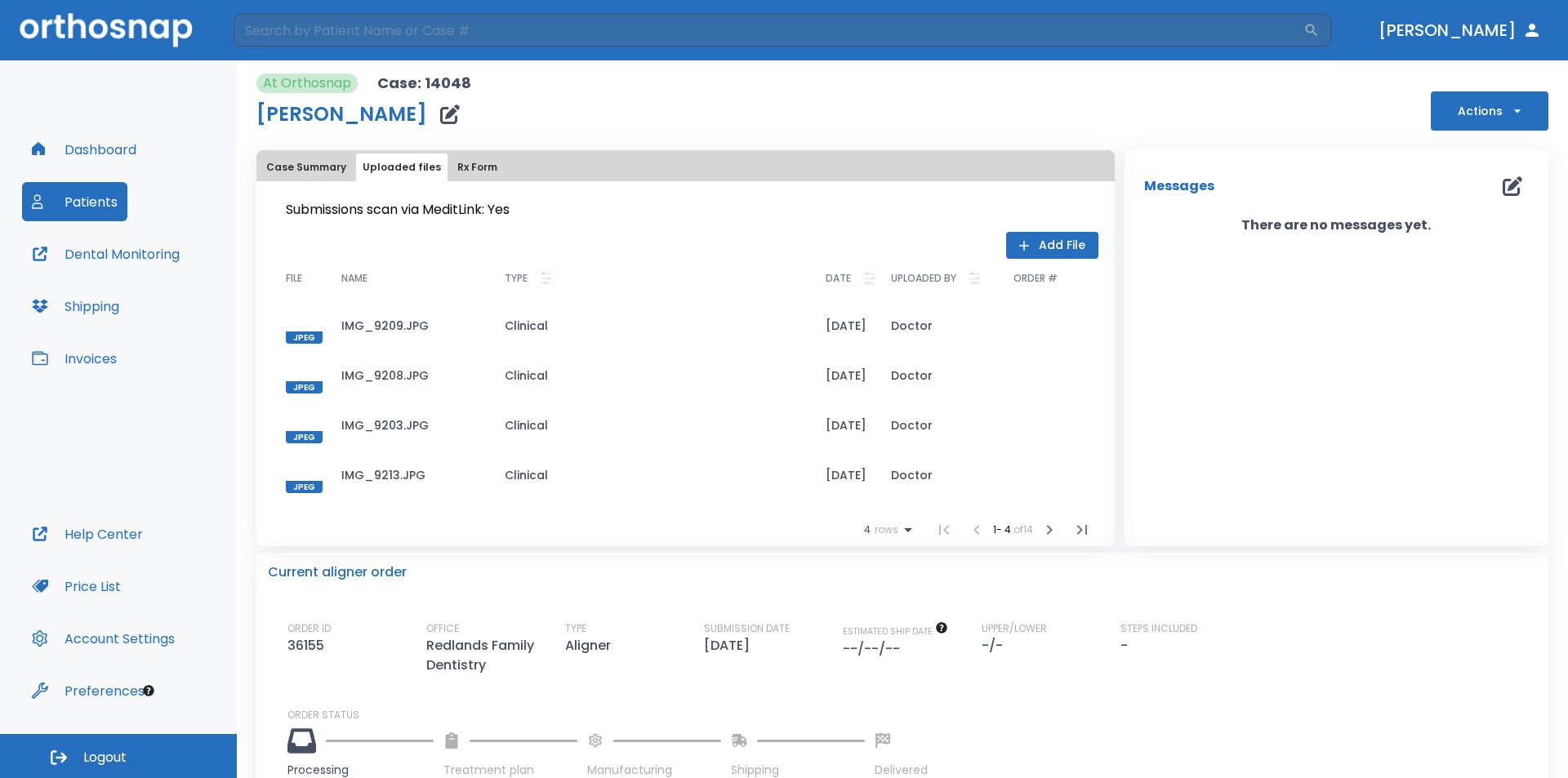
click at [1058, 247] on button "Add File" at bounding box center [1052, 245] width 93 height 27
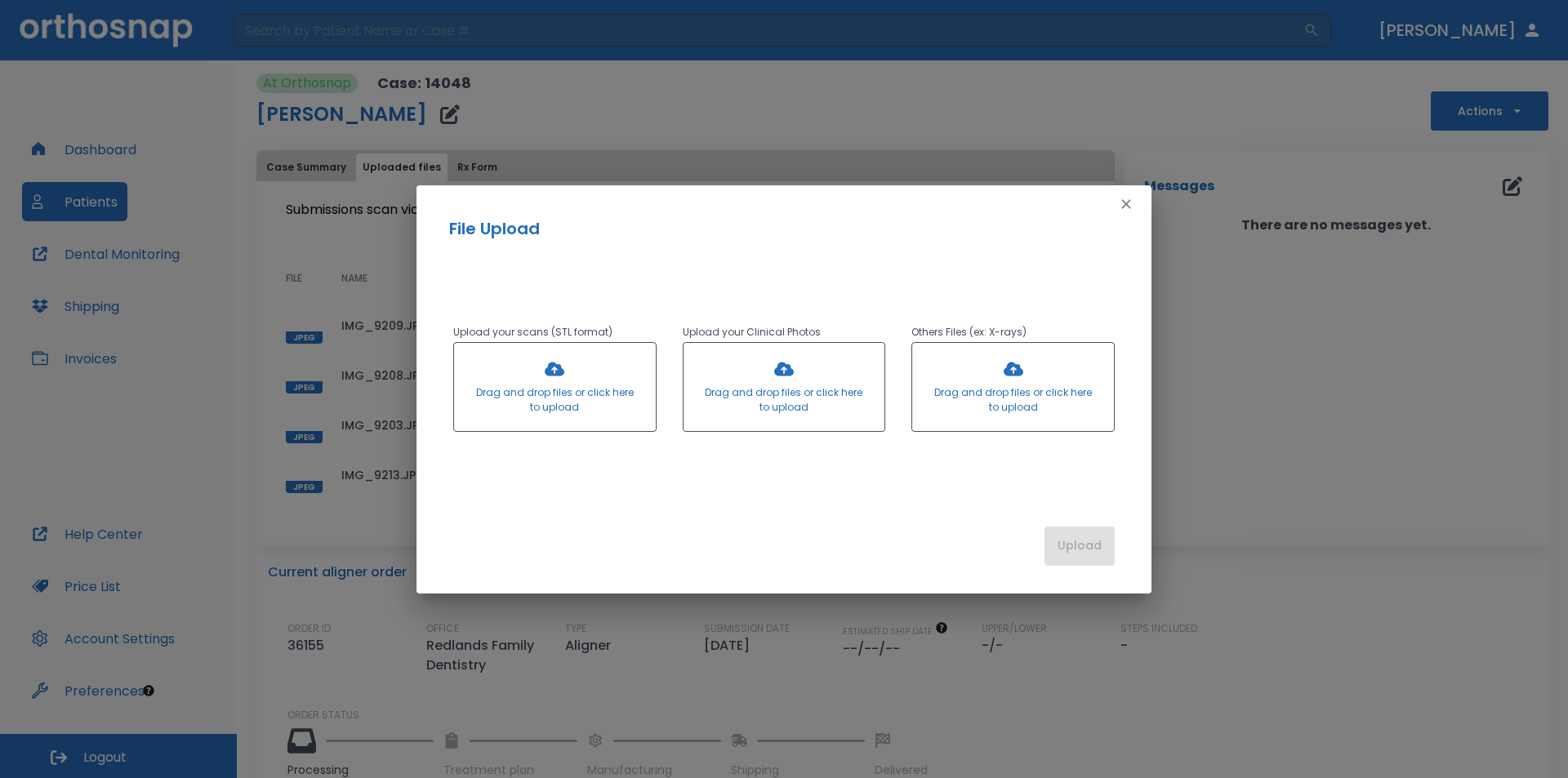
click at [582, 375] on div at bounding box center [555, 387] width 202 height 88
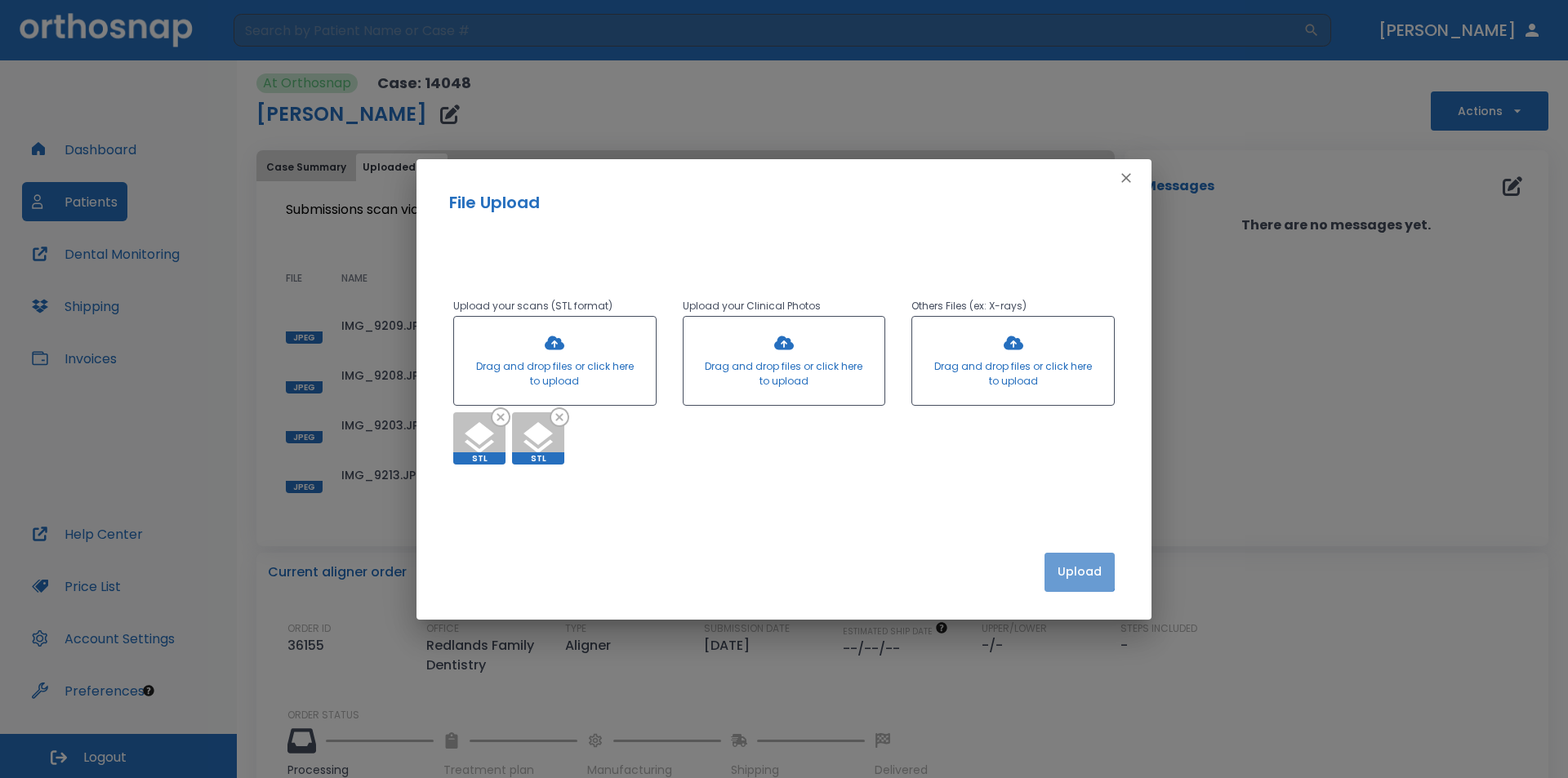
click at [1064, 564] on button "Upload" at bounding box center [1080, 572] width 71 height 39
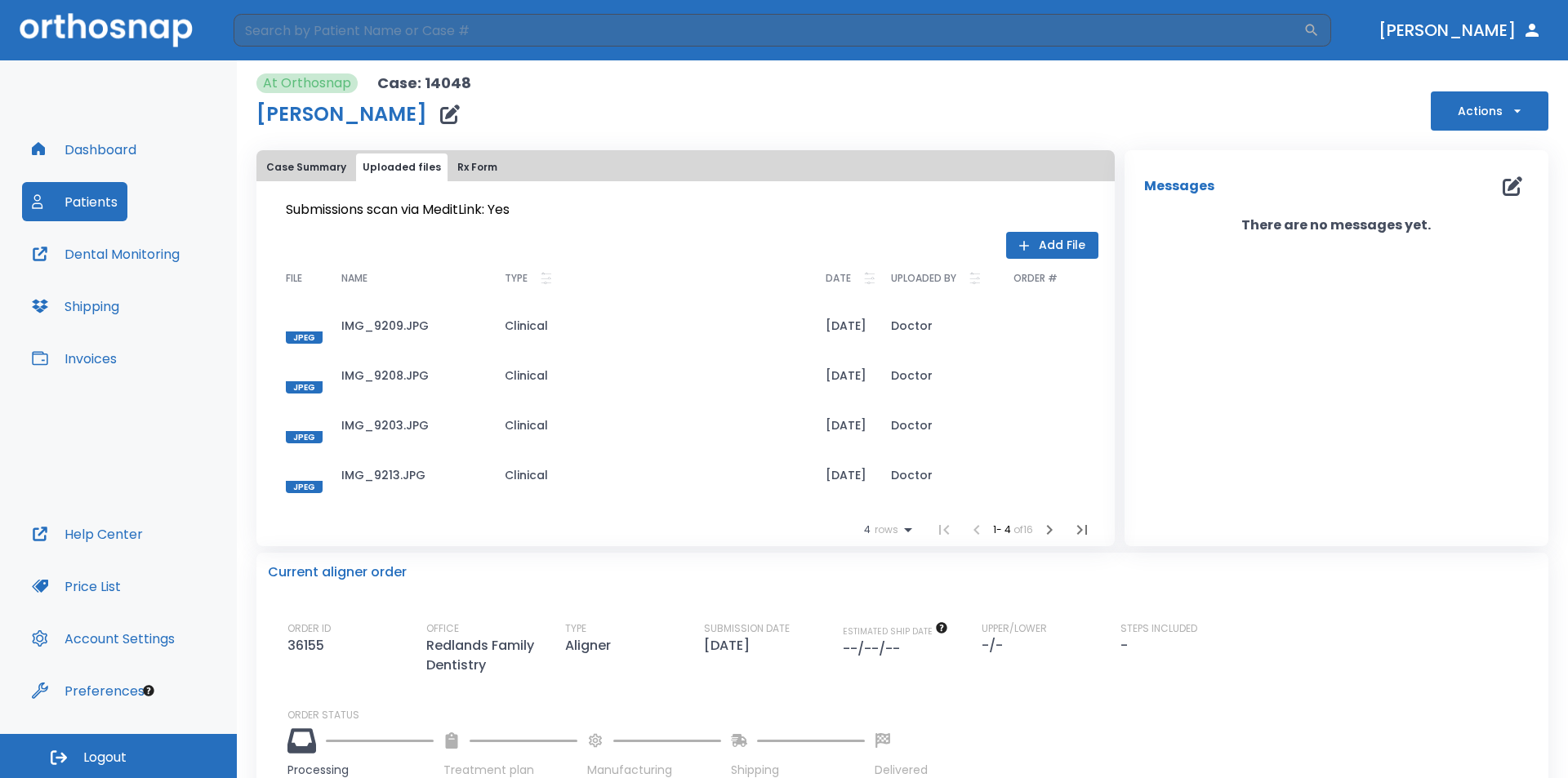
click at [1046, 529] on icon "button" at bounding box center [1049, 530] width 6 height 10
click at [74, 197] on button "Patients" at bounding box center [74, 201] width 105 height 39
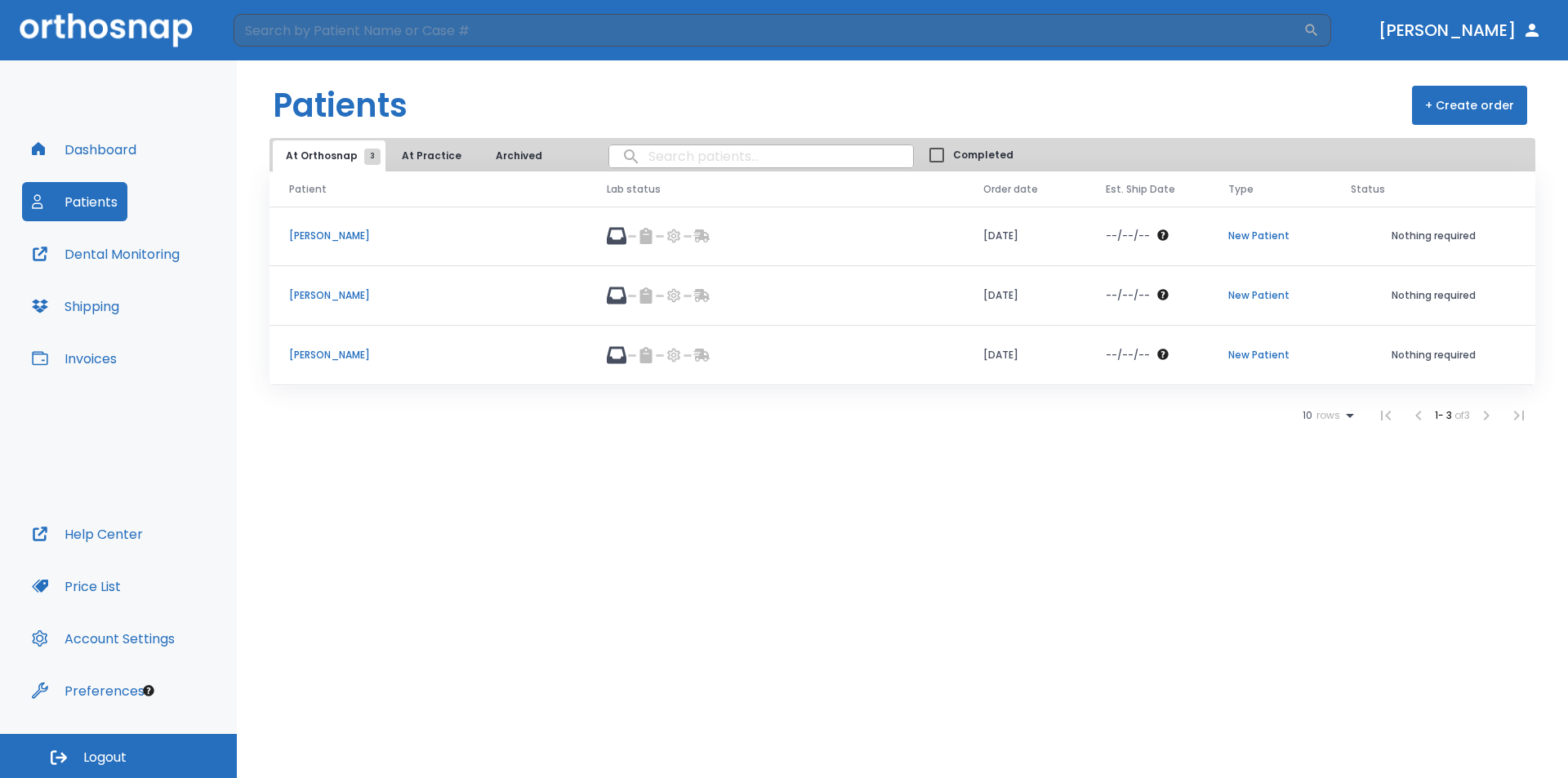
click at [361, 352] on p "[PERSON_NAME]" at bounding box center [428, 355] width 279 height 14
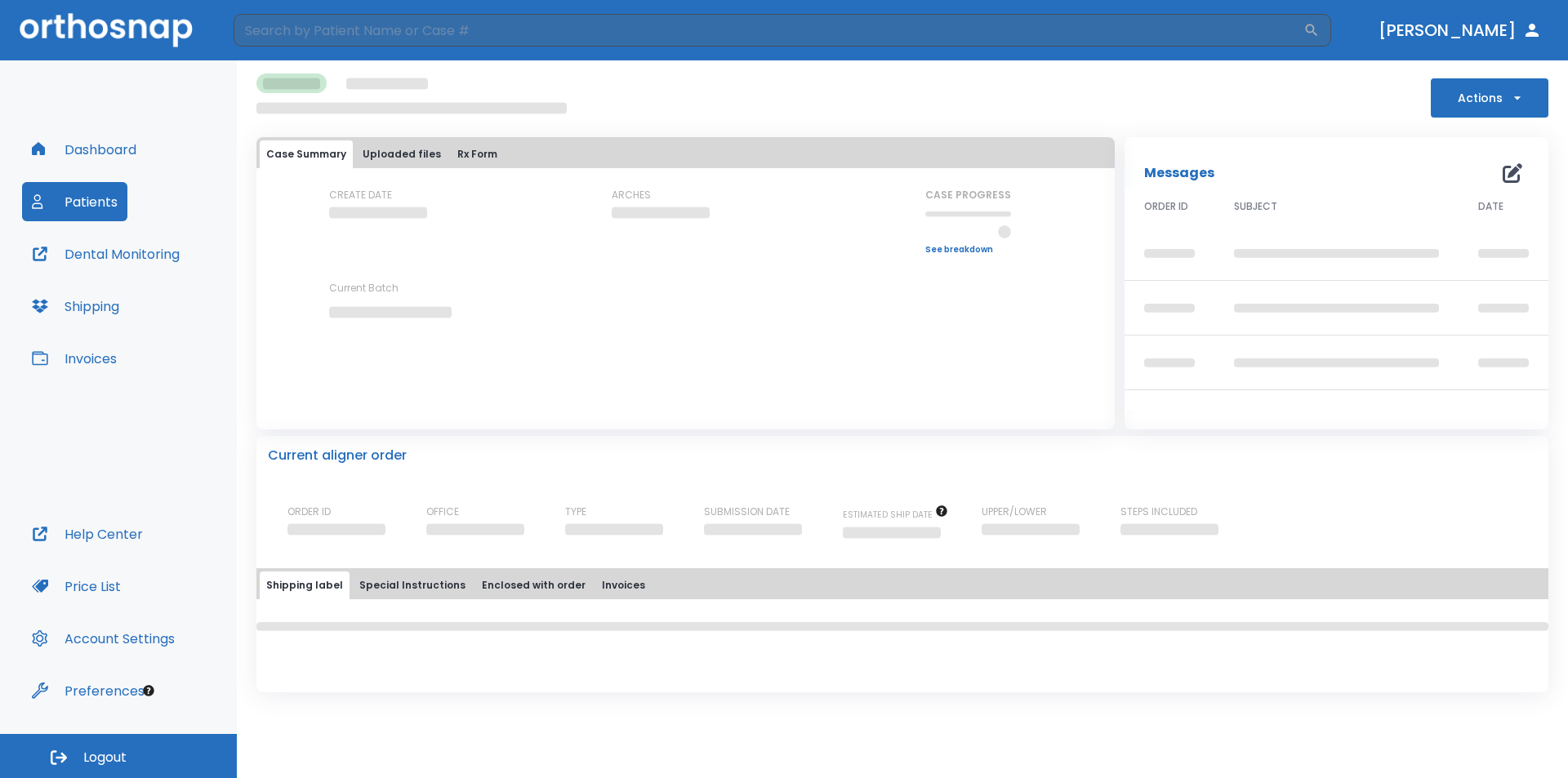
click at [415, 154] on button "Uploaded files" at bounding box center [402, 154] width 92 height 28
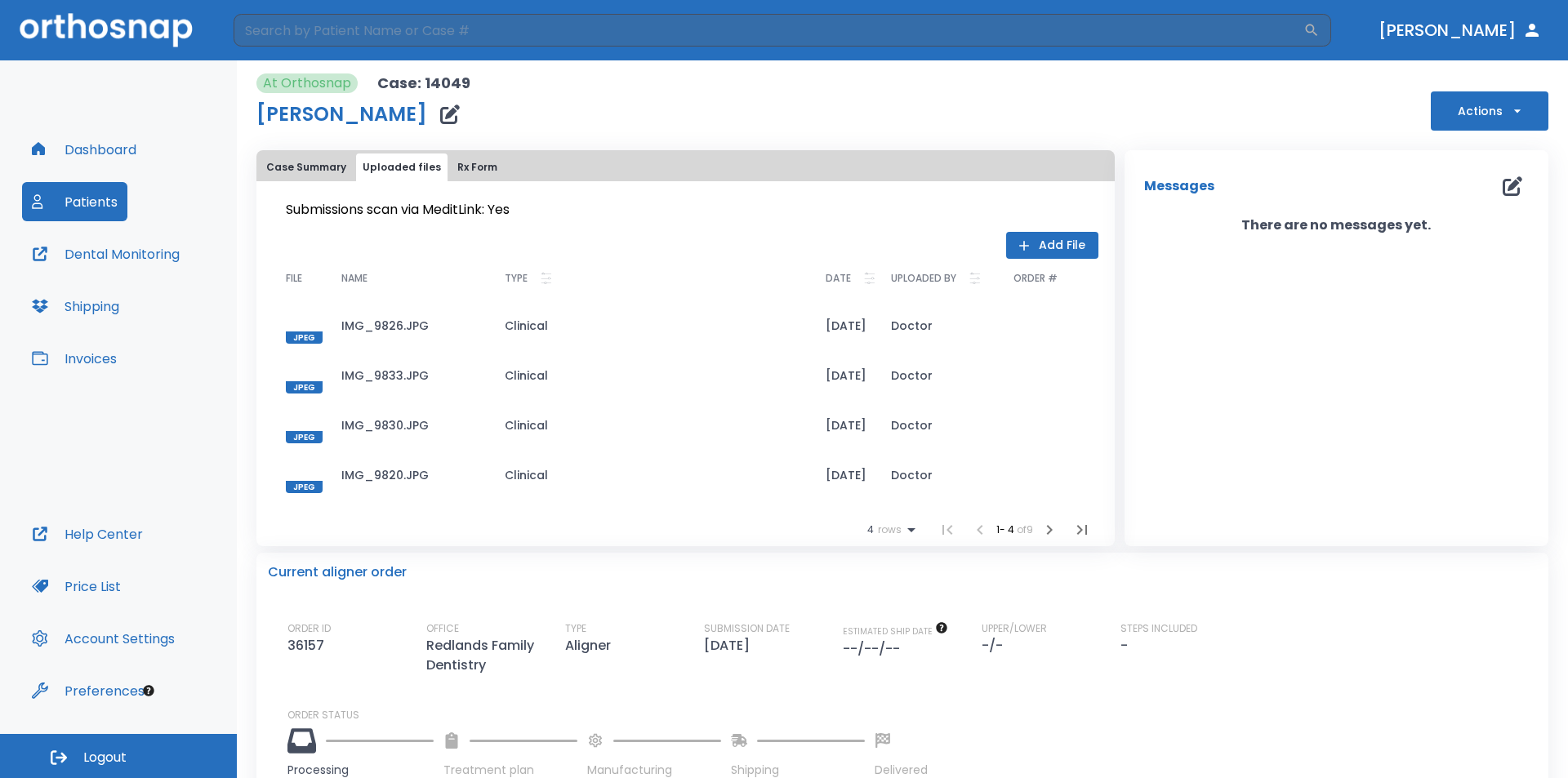
click at [1050, 242] on button "Add File" at bounding box center [1052, 245] width 93 height 27
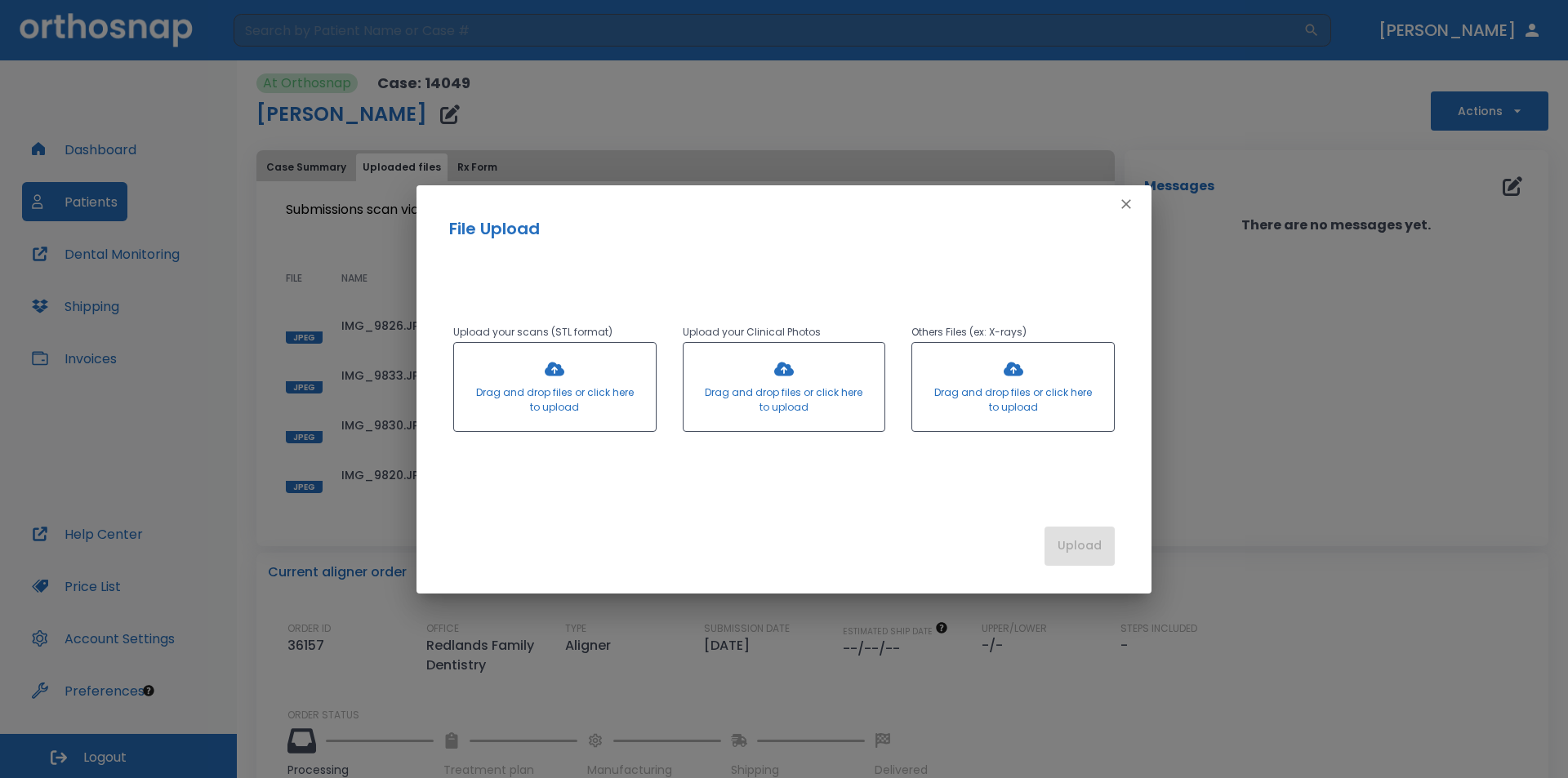
click at [584, 396] on div at bounding box center [555, 387] width 202 height 88
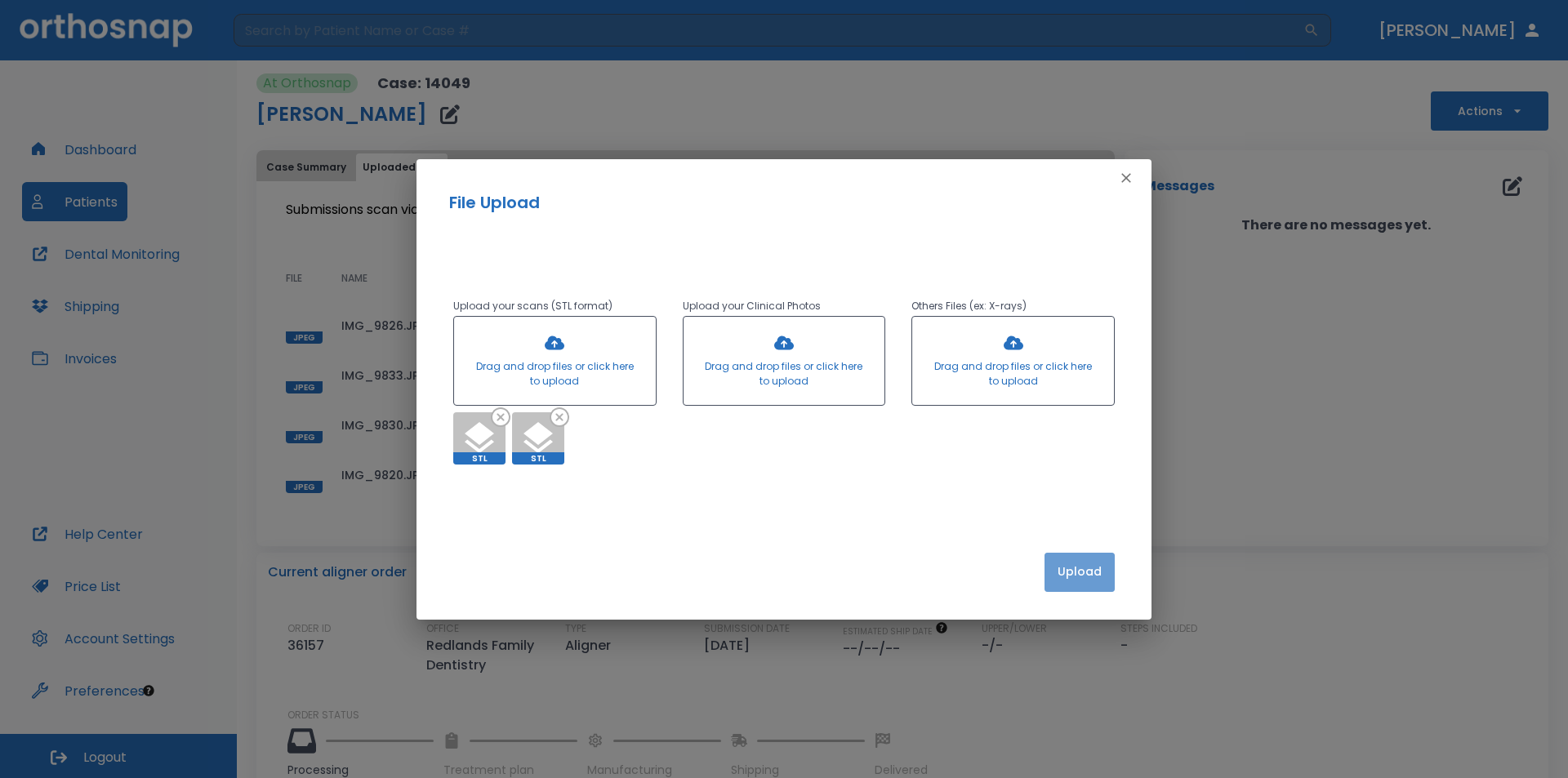
click at [1085, 564] on button "Upload" at bounding box center [1080, 572] width 71 height 39
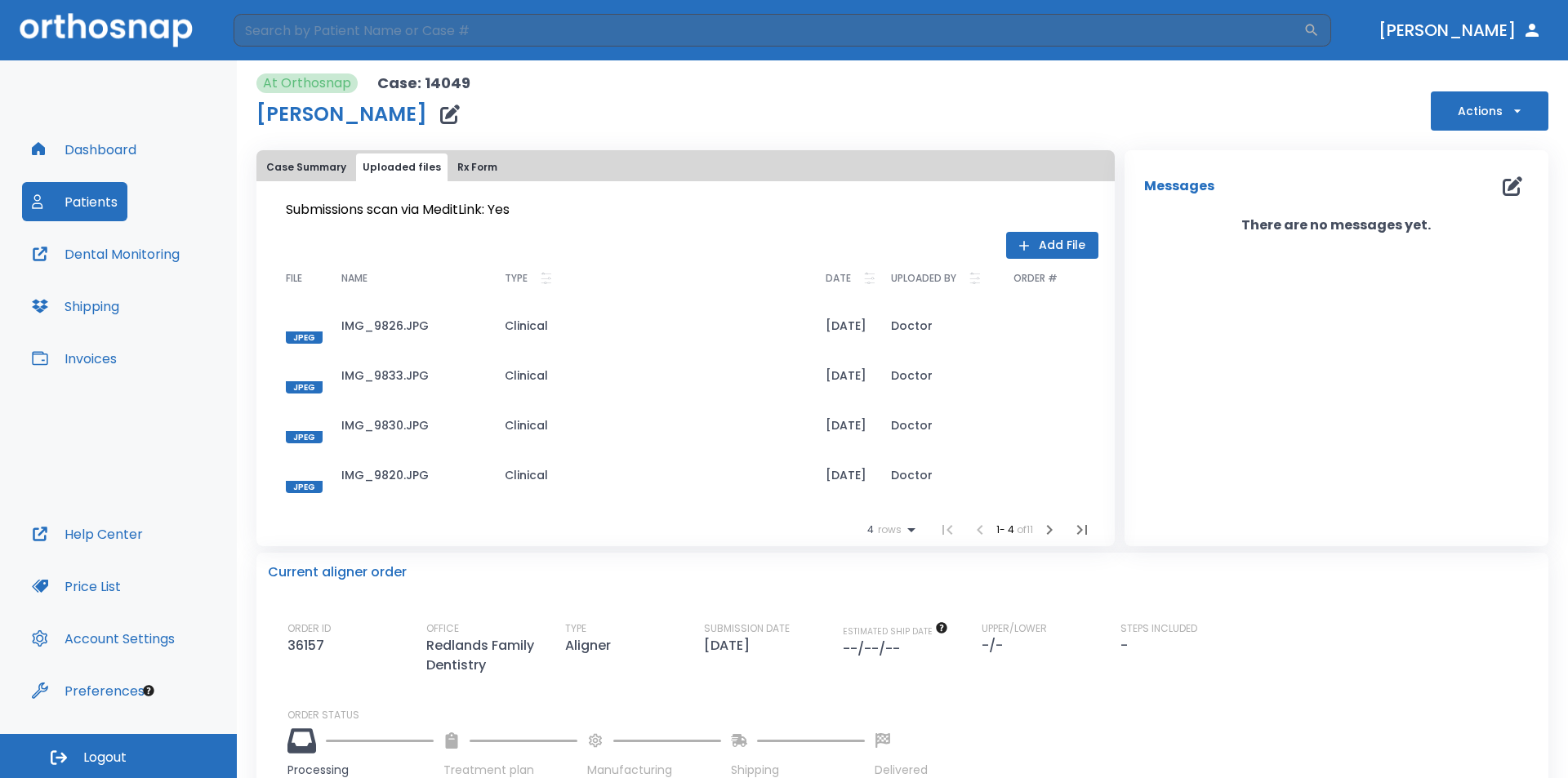
scroll to position [180, 0]
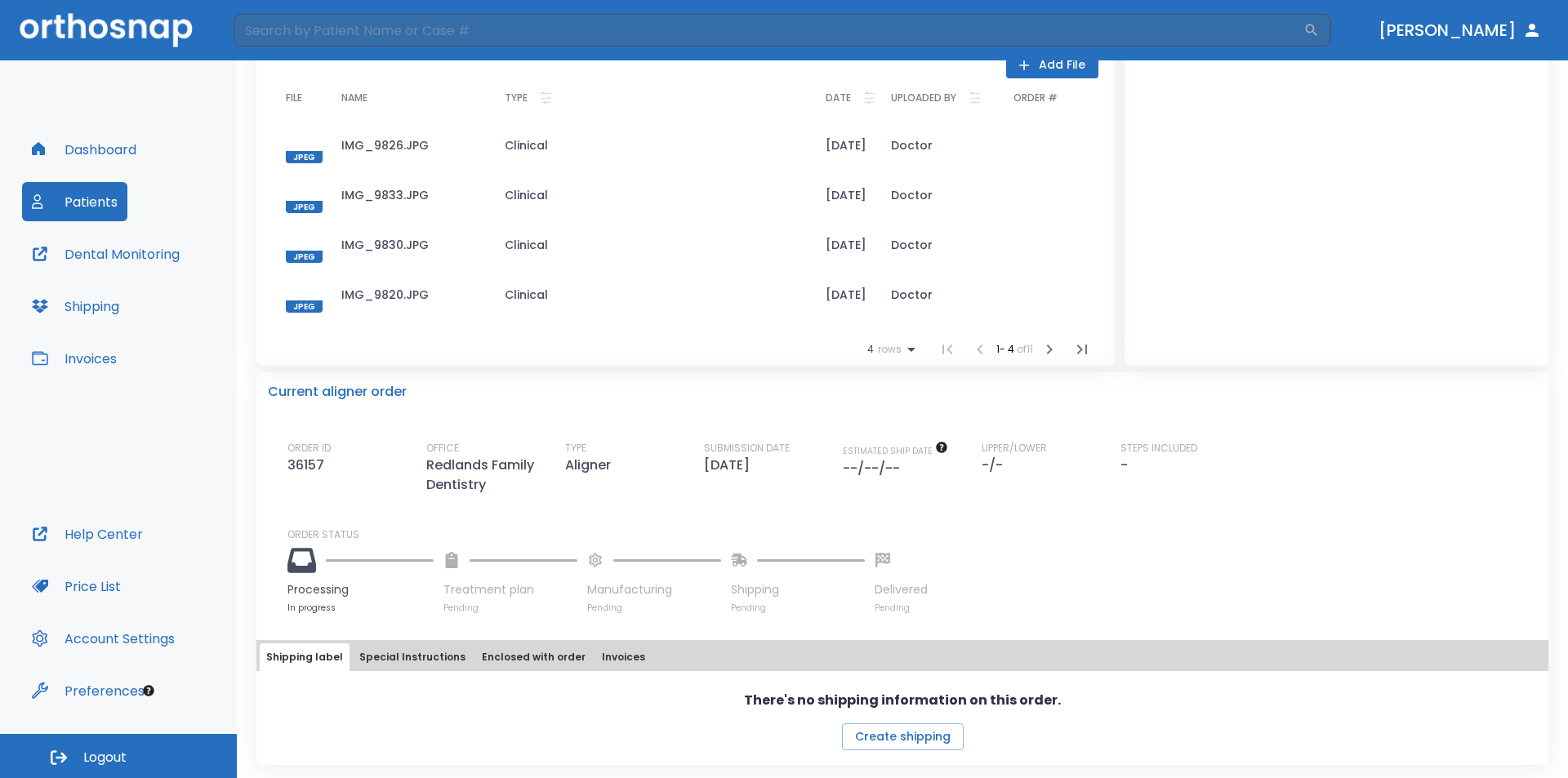
click at [1045, 353] on icon "button" at bounding box center [1049, 349] width 20 height 20
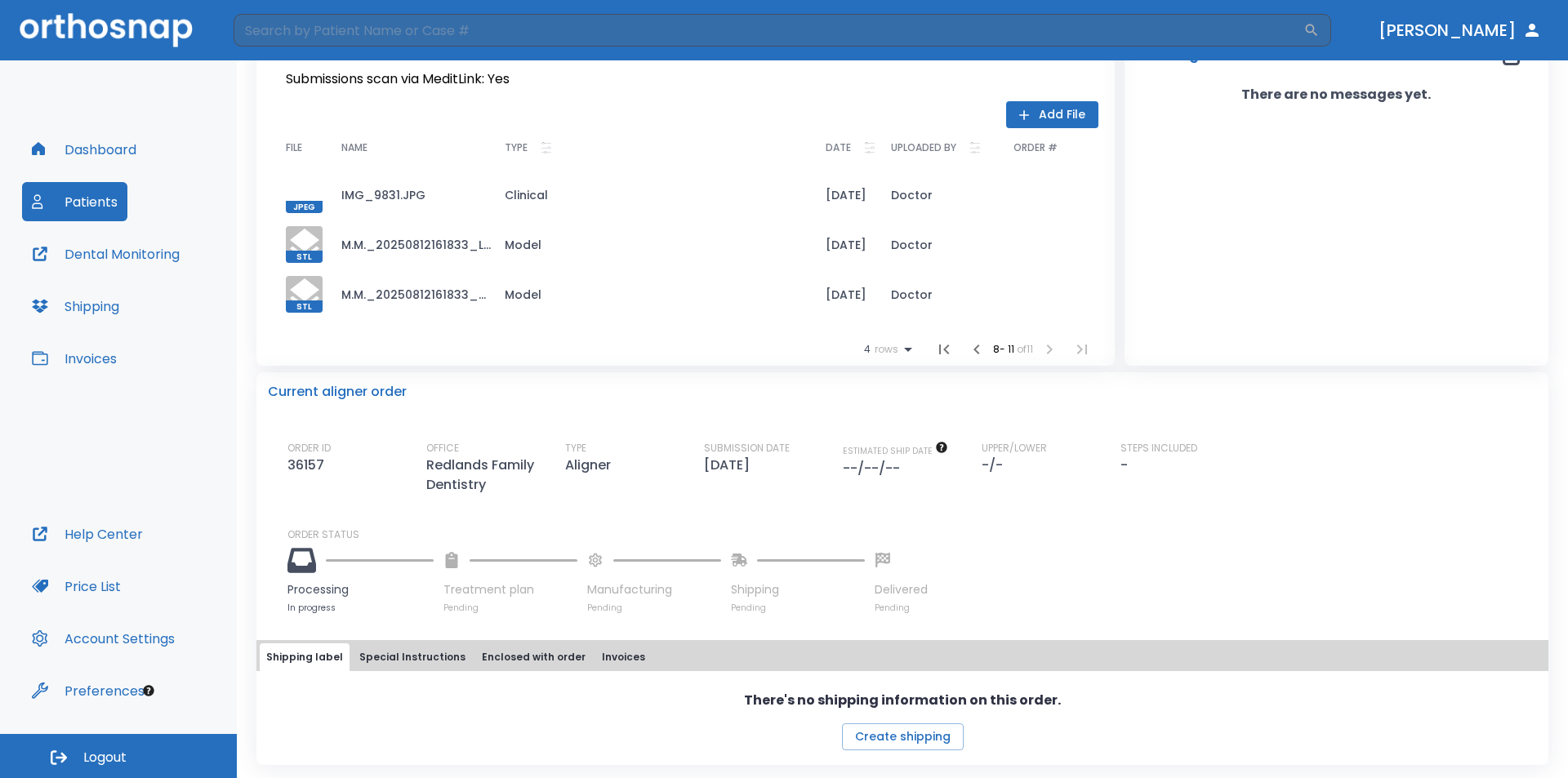
scroll to position [0, 0]
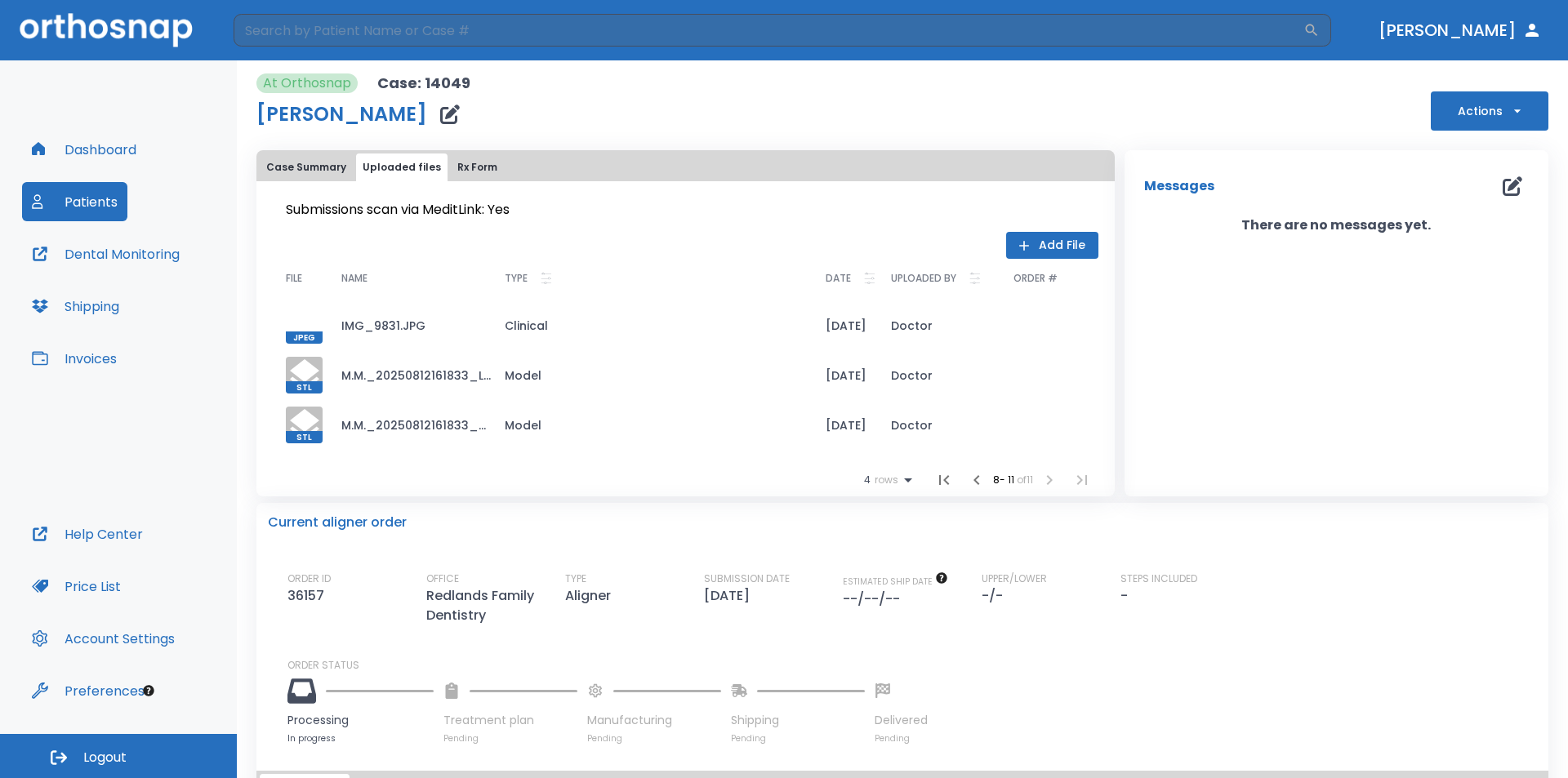
click at [94, 204] on button "Patients" at bounding box center [74, 201] width 105 height 39
